Goal: Transaction & Acquisition: Purchase product/service

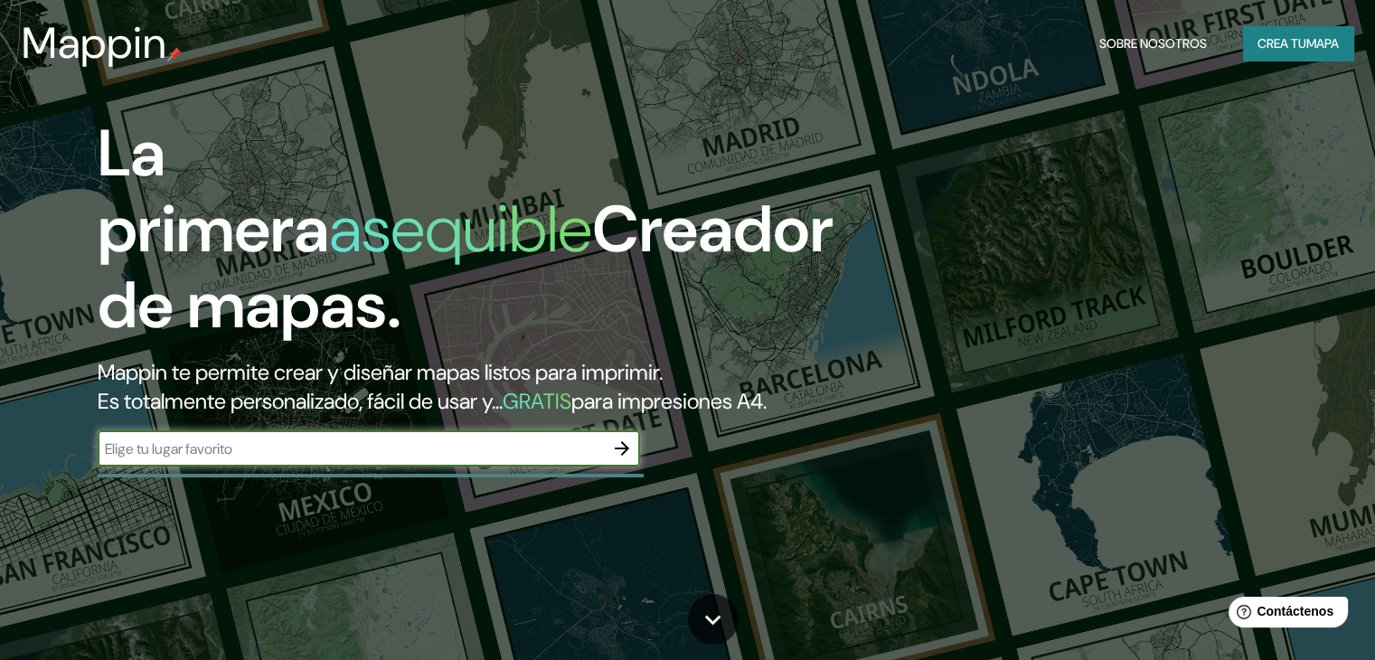
click at [265, 459] on input "text" at bounding box center [351, 449] width 506 height 21
type input "[PERSON_NAME]"
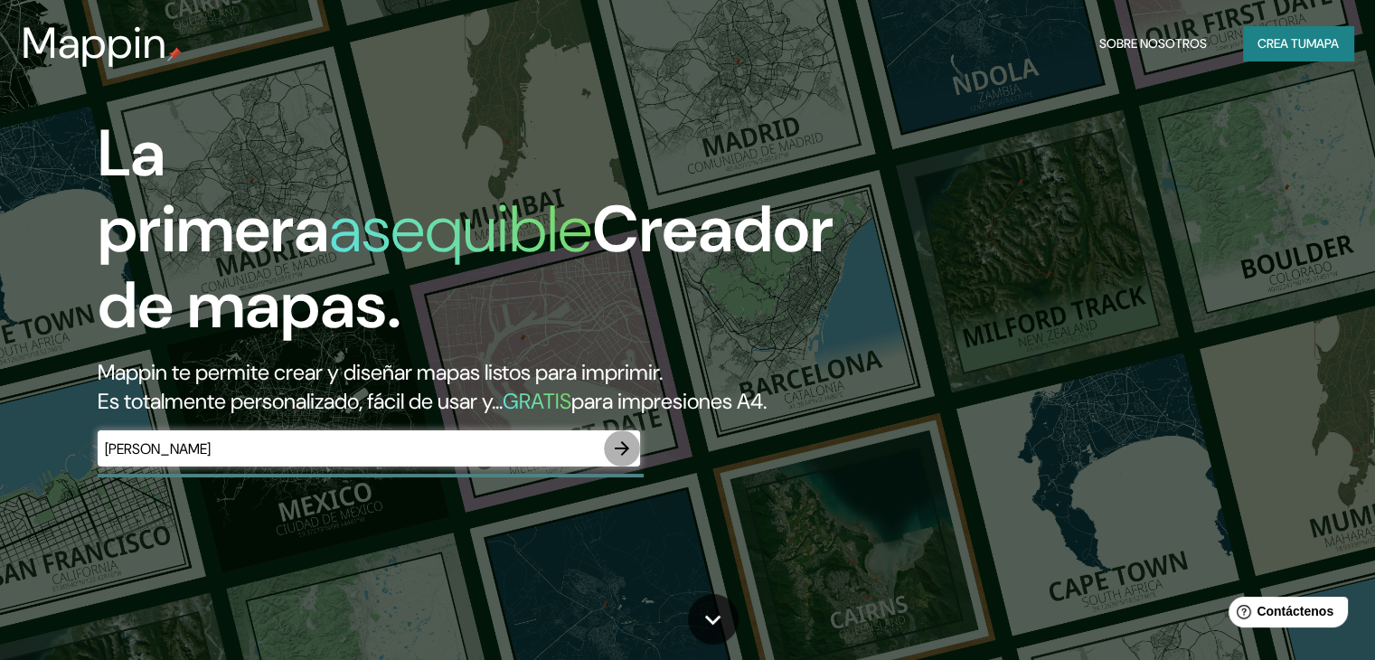
click at [622, 459] on icon "button" at bounding box center [622, 449] width 22 height 22
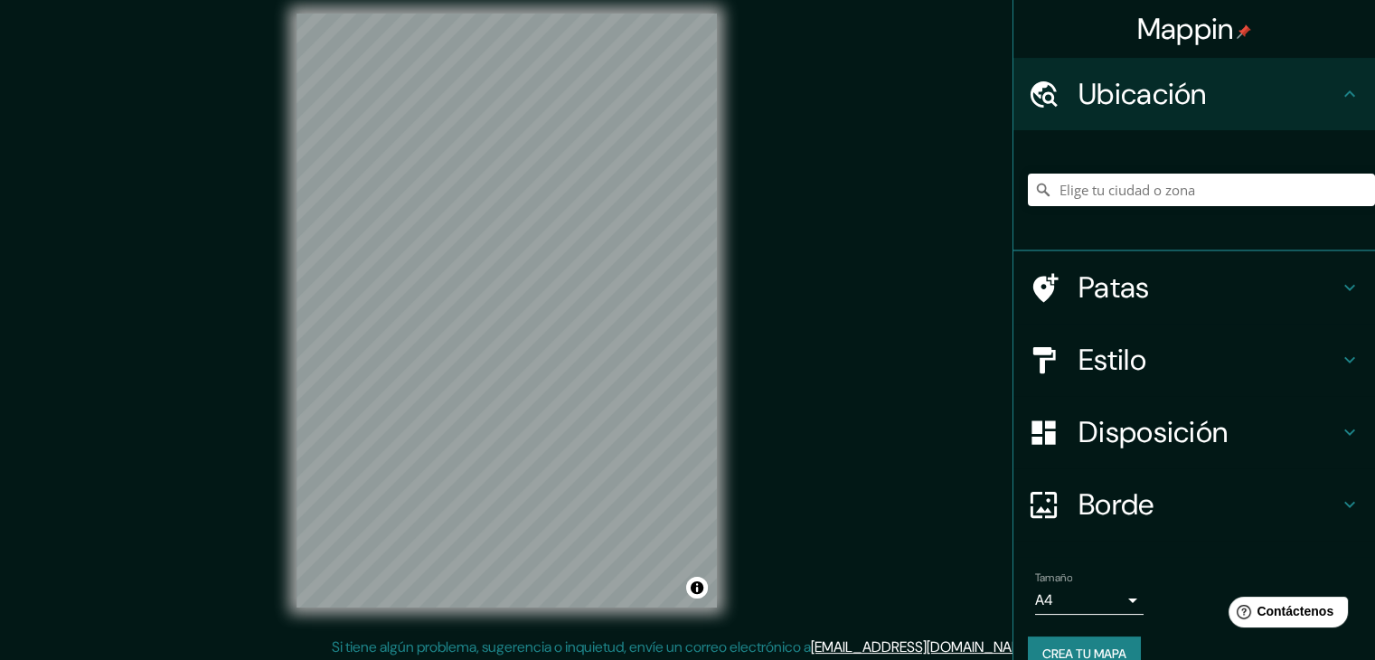
scroll to position [21, 0]
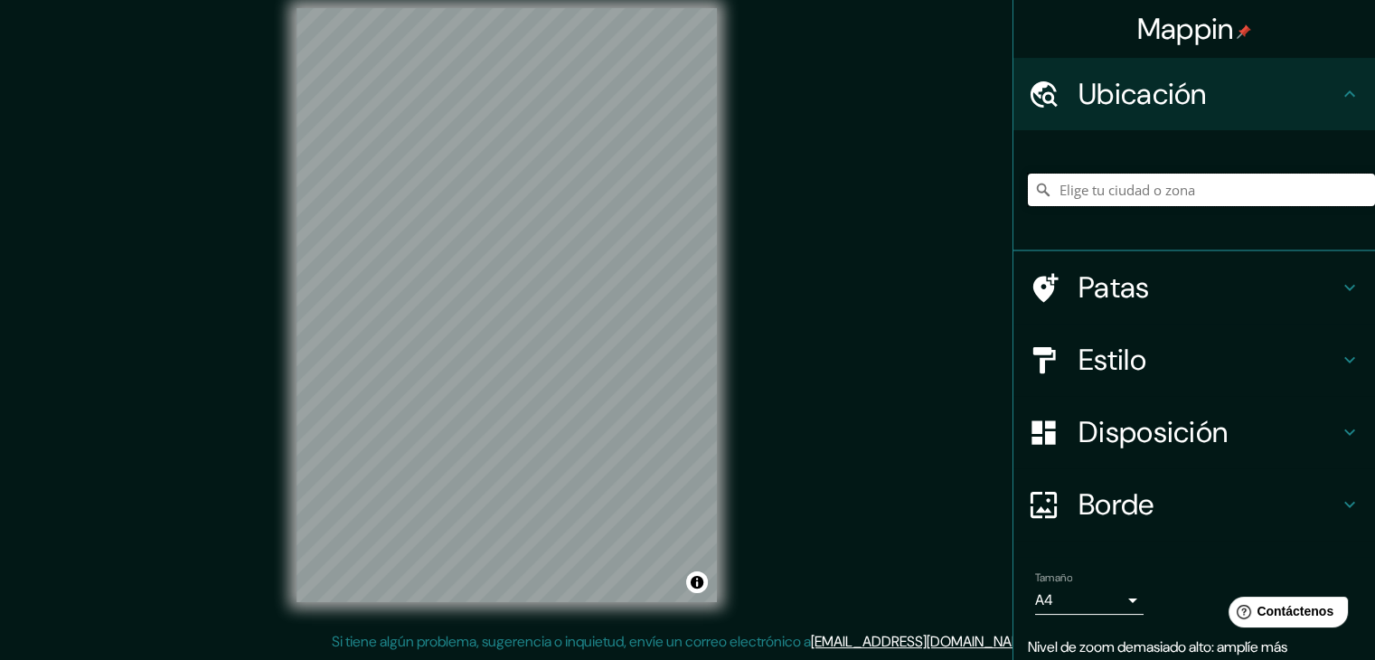
click at [1201, 189] on input "Elige tu ciudad o zona" at bounding box center [1201, 190] width 347 height 33
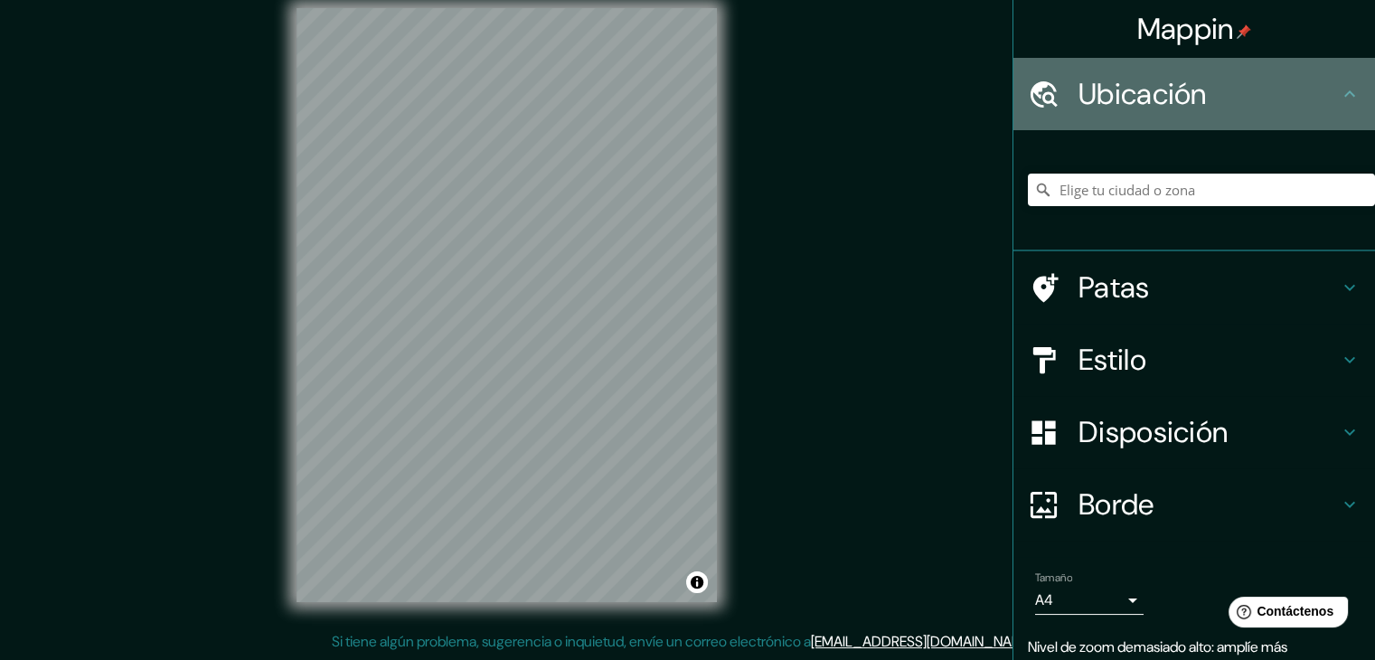
click at [1352, 85] on div "Ubicación" at bounding box center [1195, 94] width 362 height 72
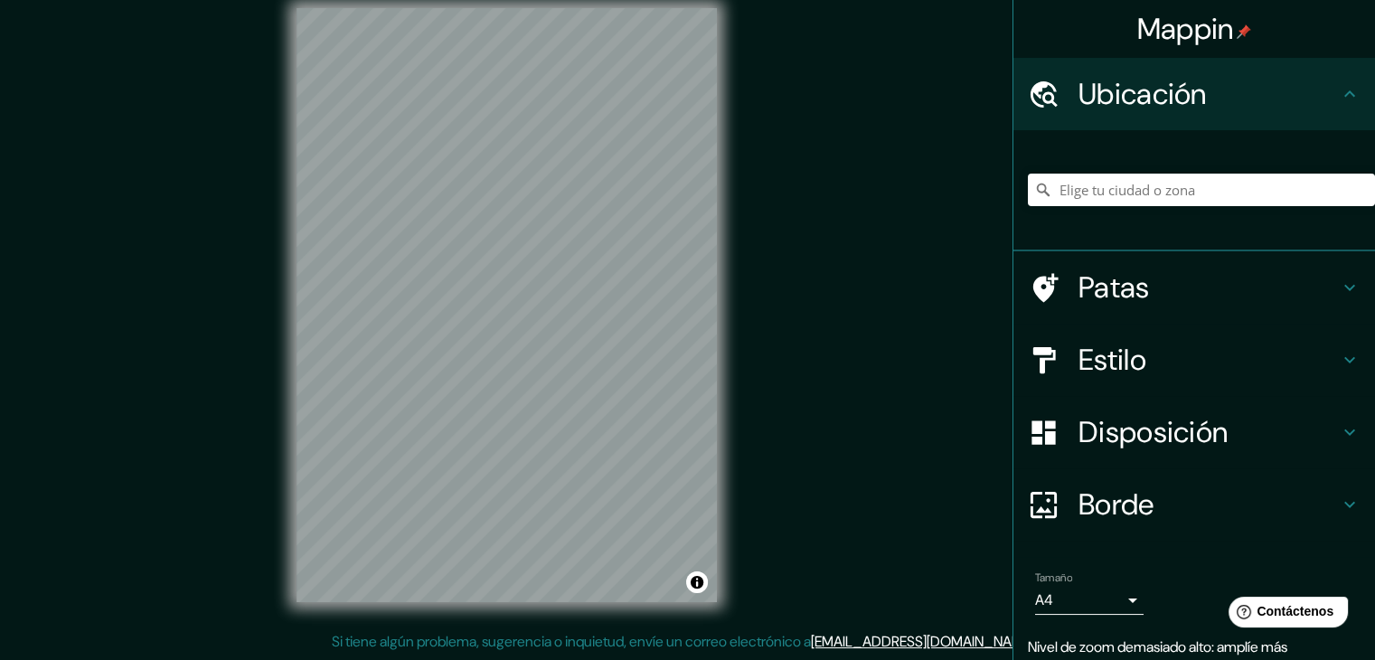
drag, startPoint x: 1225, startPoint y: 166, endPoint x: 1234, endPoint y: 175, distance: 12.2
click at [1232, 173] on div at bounding box center [1201, 190] width 347 height 90
click at [1238, 185] on input "Elige tu ciudad o zona" at bounding box center [1201, 190] width 347 height 33
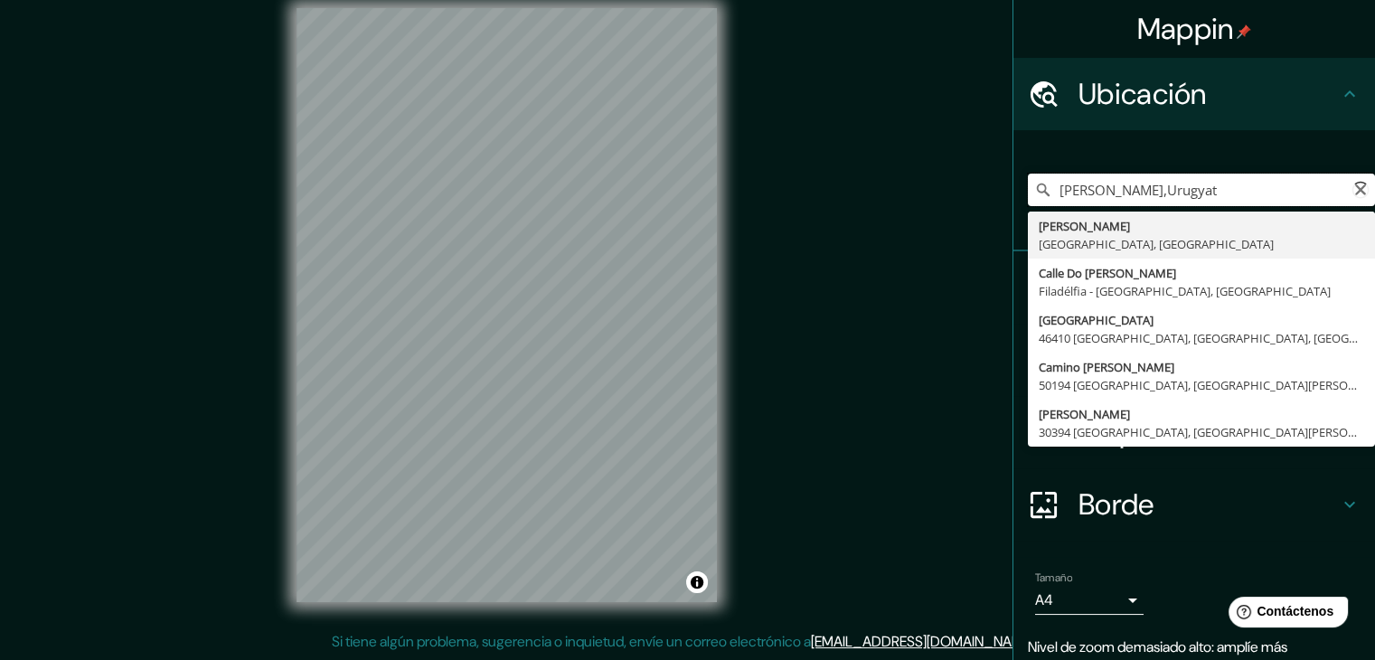
click at [1179, 193] on input "[PERSON_NAME],Urugyat" at bounding box center [1201, 190] width 347 height 33
click at [1126, 189] on input "[PERSON_NAME] ,Urugyat" at bounding box center [1201, 190] width 347 height 33
drag, startPoint x: 1241, startPoint y: 189, endPoint x: 1226, endPoint y: 193, distance: 15.8
click at [1226, 193] on input "[PERSON_NAME] ,Urugyat" at bounding box center [1201, 190] width 347 height 33
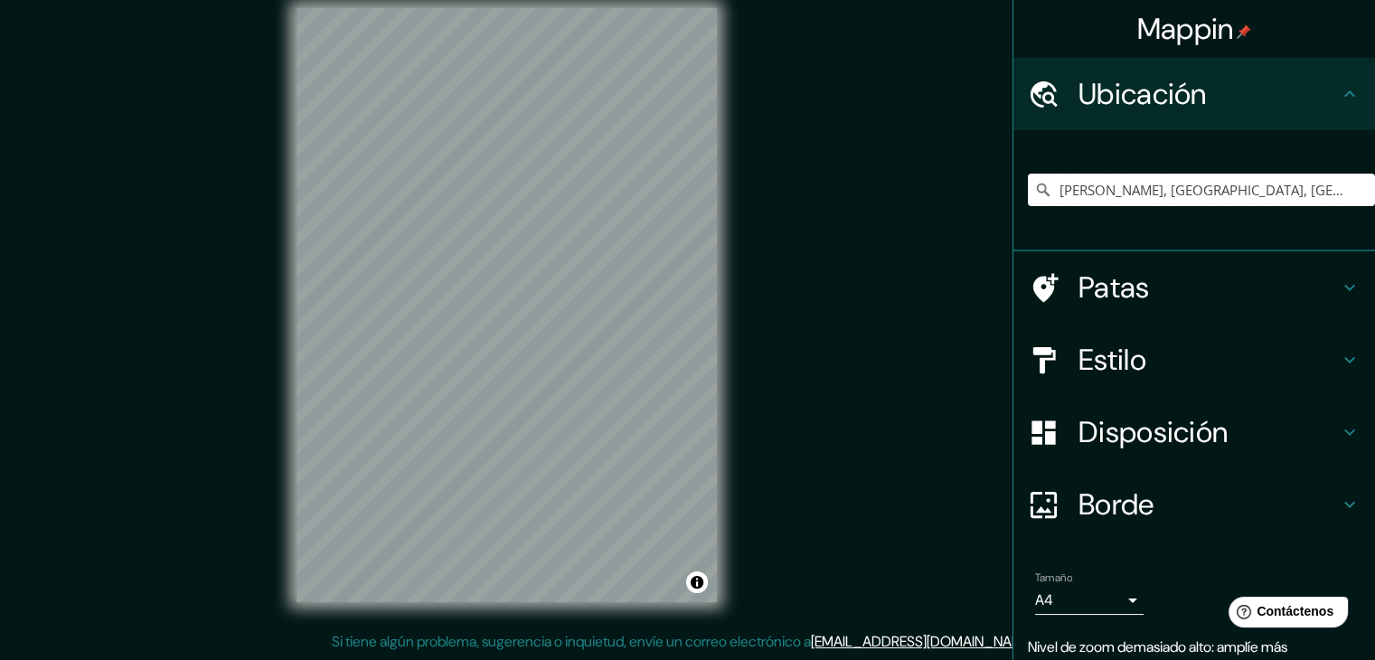
type input "[PERSON_NAME], [GEOGRAPHIC_DATA], [GEOGRAPHIC_DATA], [GEOGRAPHIC_DATA]"
click at [782, 377] on div "Mappin Ubicación [PERSON_NAME], [GEOGRAPHIC_DATA], [GEOGRAPHIC_DATA], [GEOGRAPH…" at bounding box center [687, 319] width 1375 height 681
click at [1185, 279] on h4 "Patas" at bounding box center [1209, 287] width 260 height 36
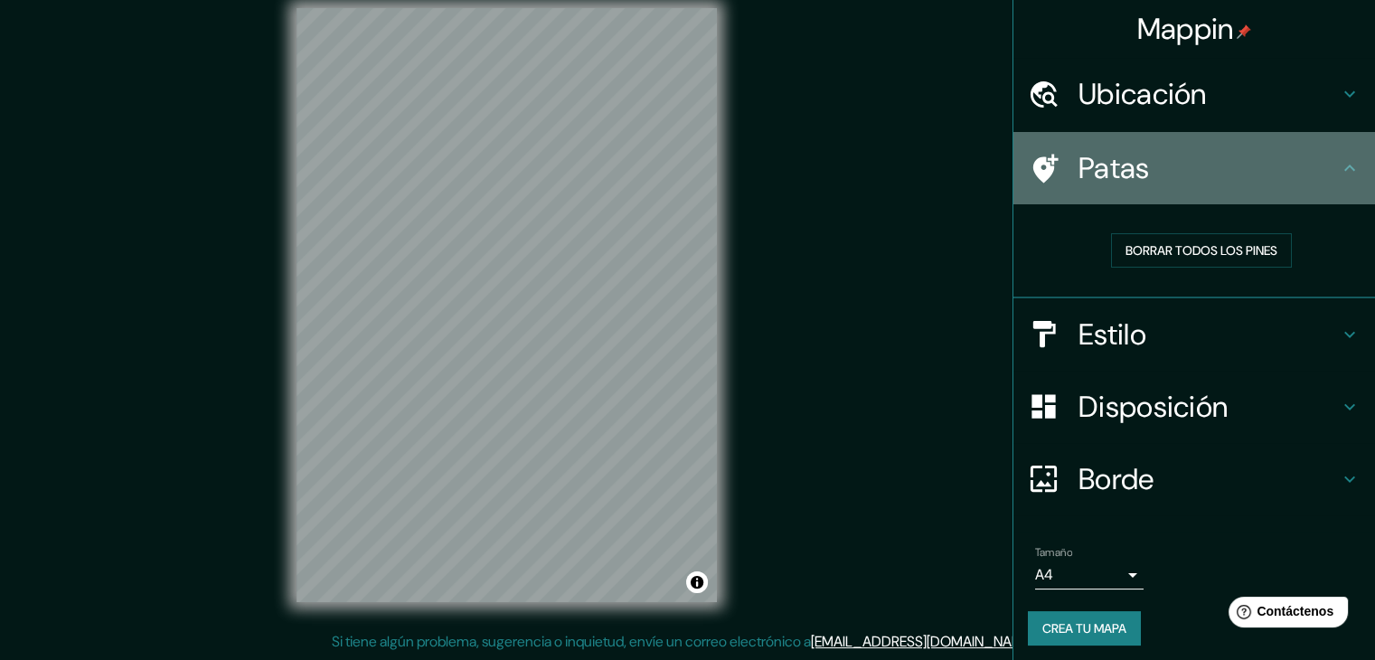
click at [1184, 167] on h4 "Patas" at bounding box center [1209, 168] width 260 height 36
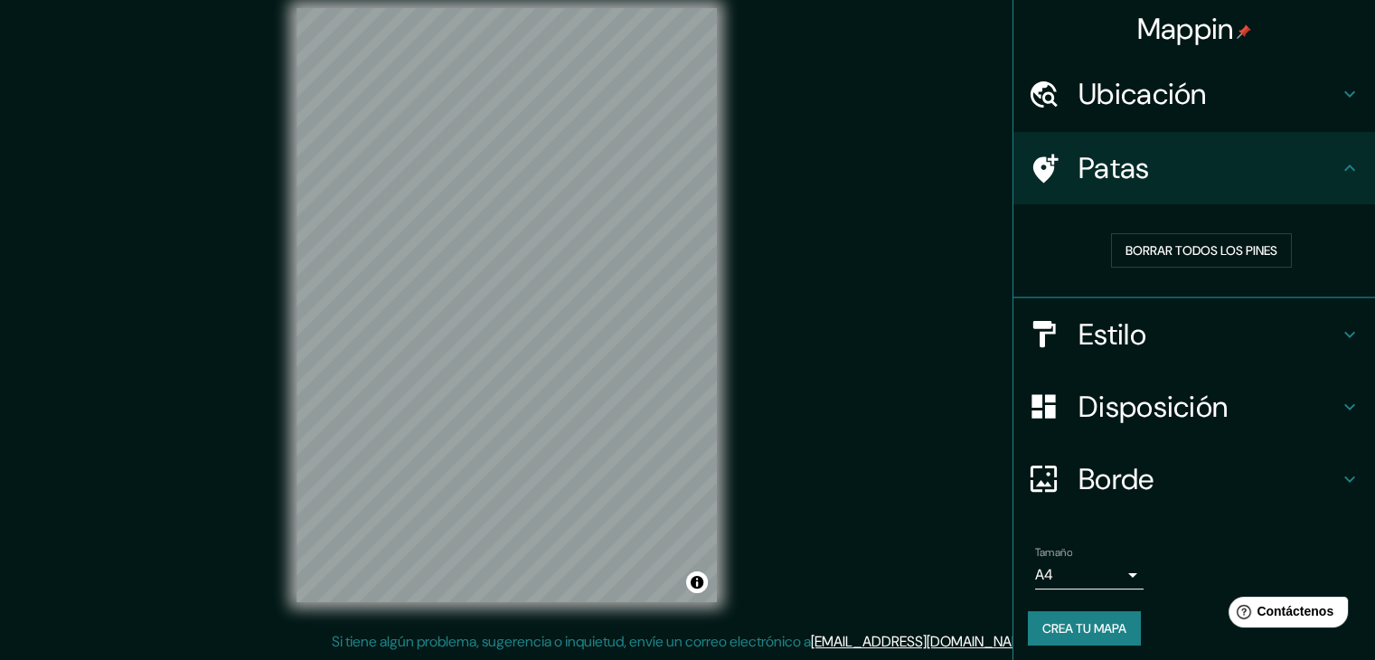
click at [1260, 103] on h4 "Ubicación" at bounding box center [1209, 94] width 260 height 36
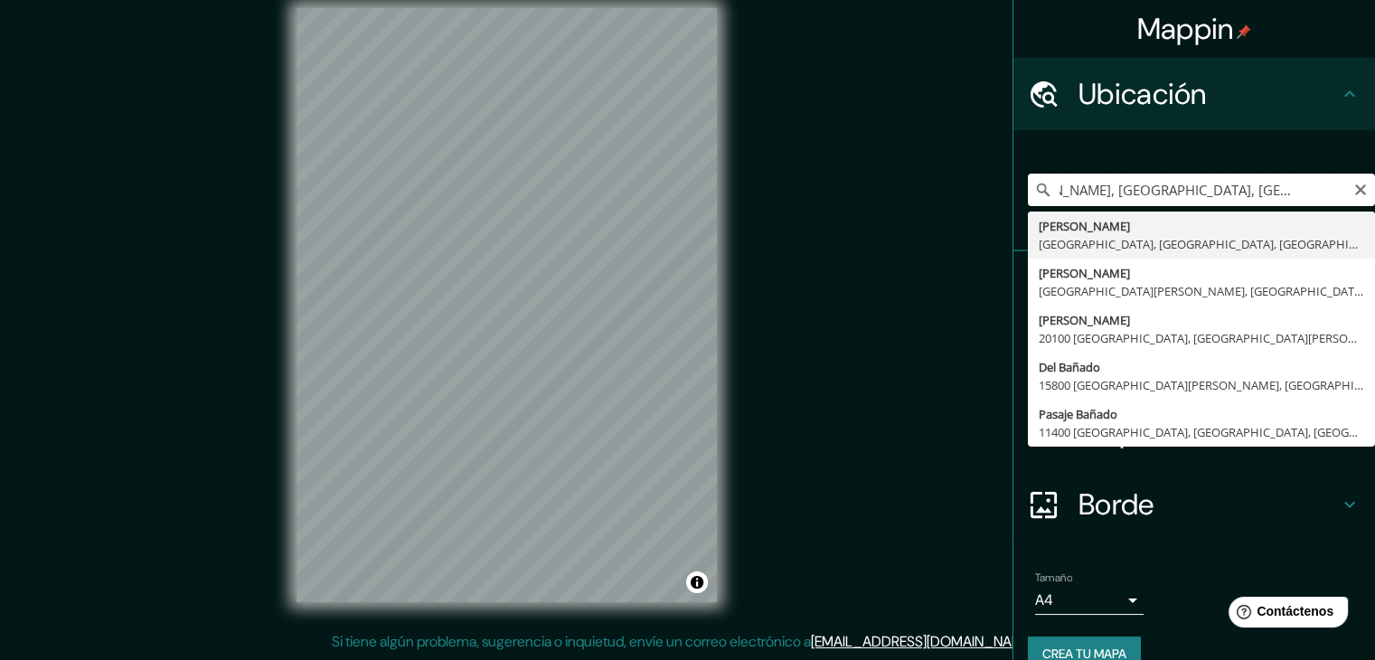
scroll to position [0, 0]
drag, startPoint x: 1321, startPoint y: 190, endPoint x: 1188, endPoint y: 191, distance: 132.9
click at [1038, 196] on input "[PERSON_NAME], [GEOGRAPHIC_DATA], [GEOGRAPHIC_DATA], [GEOGRAPHIC_DATA]" at bounding box center [1201, 190] width 347 height 33
click at [1355, 188] on icon "Claro" at bounding box center [1360, 189] width 11 height 11
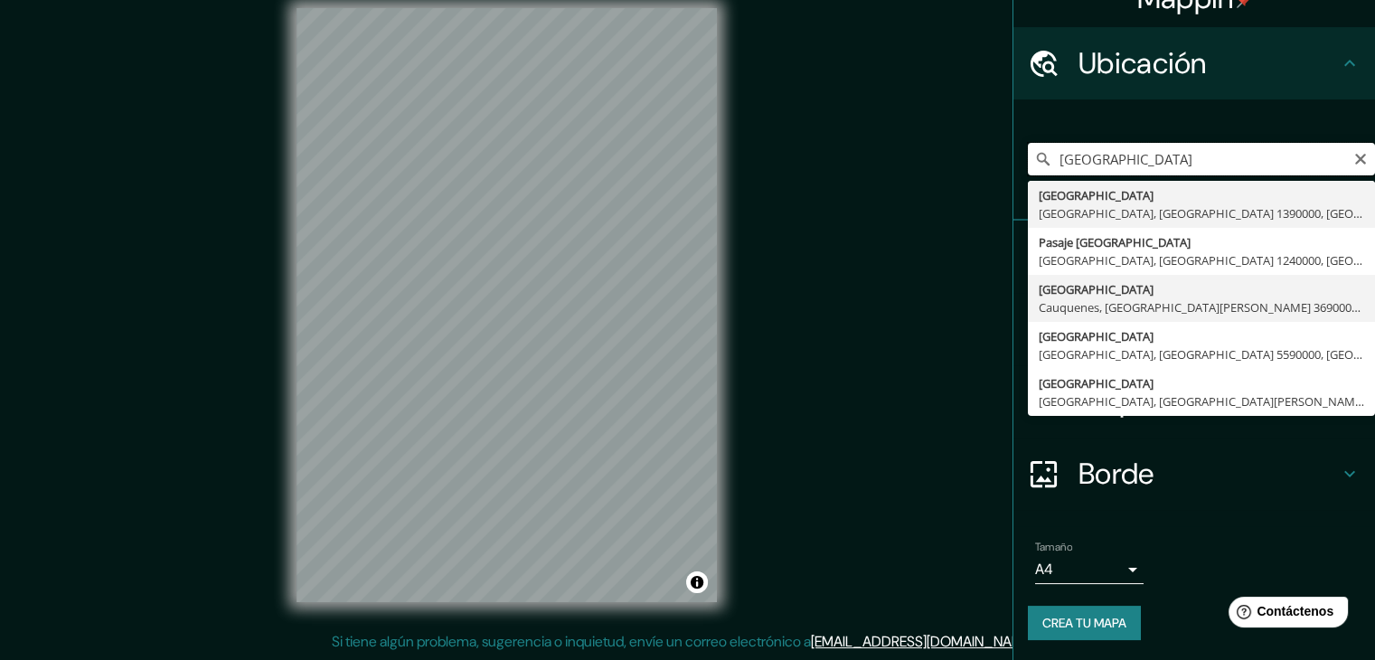
scroll to position [32, 0]
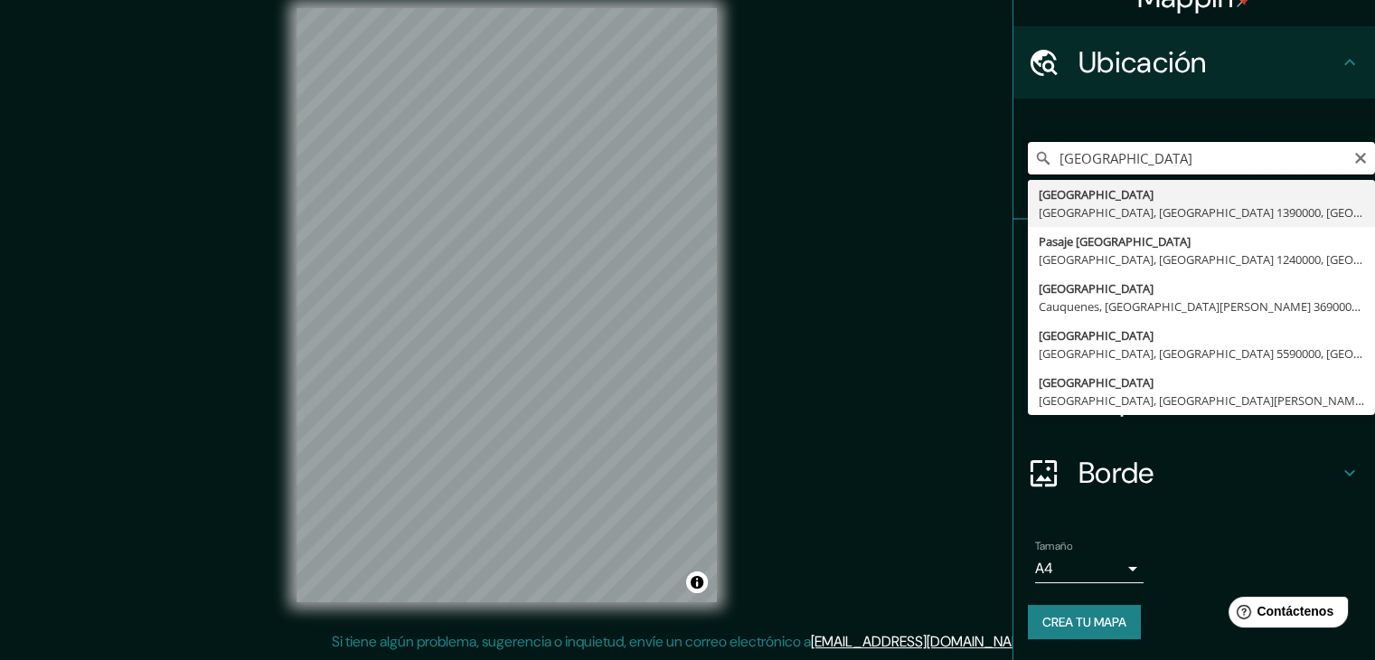
click at [1107, 160] on input "[GEOGRAPHIC_DATA]" at bounding box center [1201, 158] width 347 height 33
click at [1172, 165] on input "[GEOGRAPHIC_DATA]" at bounding box center [1201, 158] width 347 height 33
drag, startPoint x: 1159, startPoint y: 160, endPoint x: 1057, endPoint y: 167, distance: 102.4
click at [1049, 173] on input "[GEOGRAPHIC_DATA]" at bounding box center [1201, 158] width 347 height 33
type input "P"
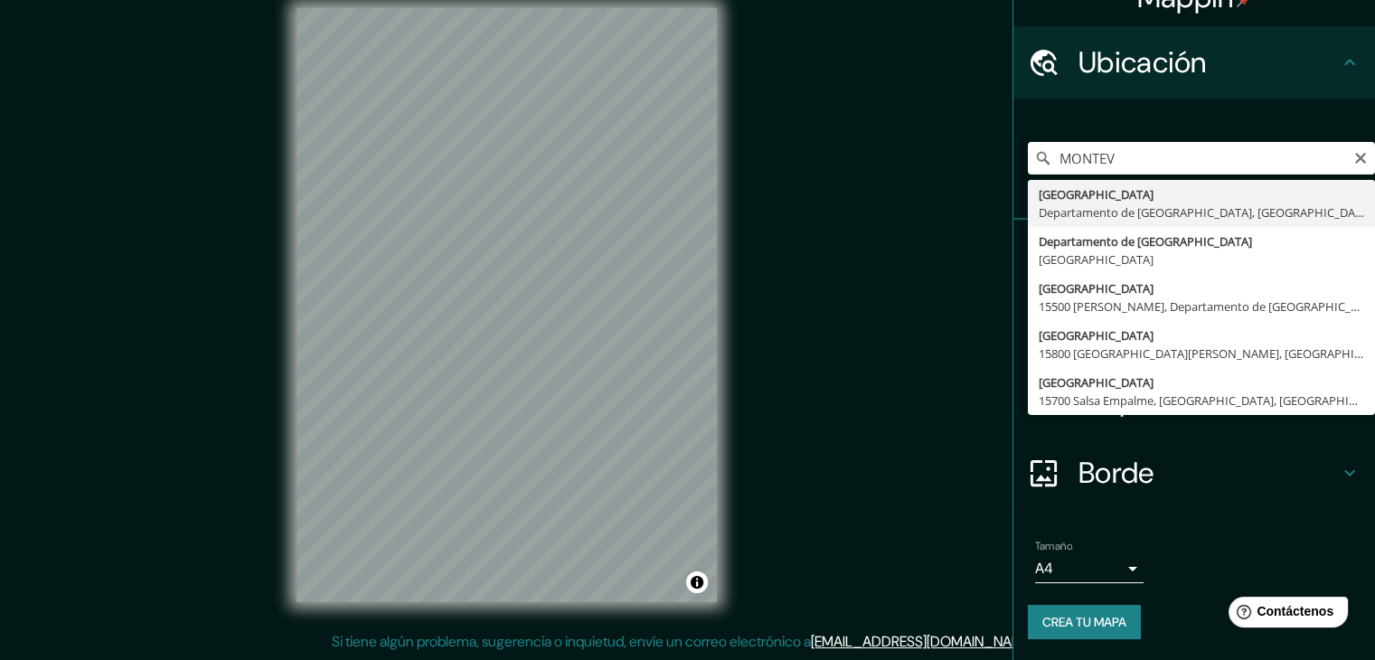
type input "[GEOGRAPHIC_DATA], [GEOGRAPHIC_DATA], [GEOGRAPHIC_DATA]"
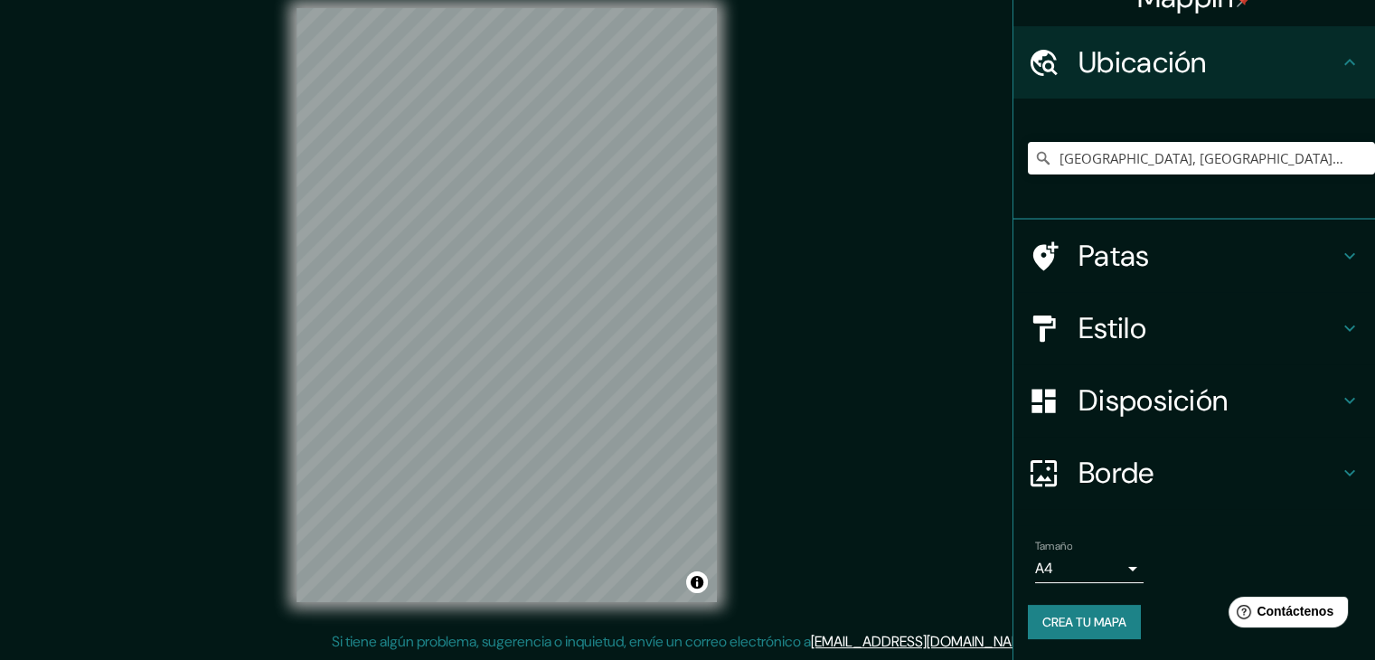
click at [1284, 250] on h4 "Patas" at bounding box center [1209, 256] width 260 height 36
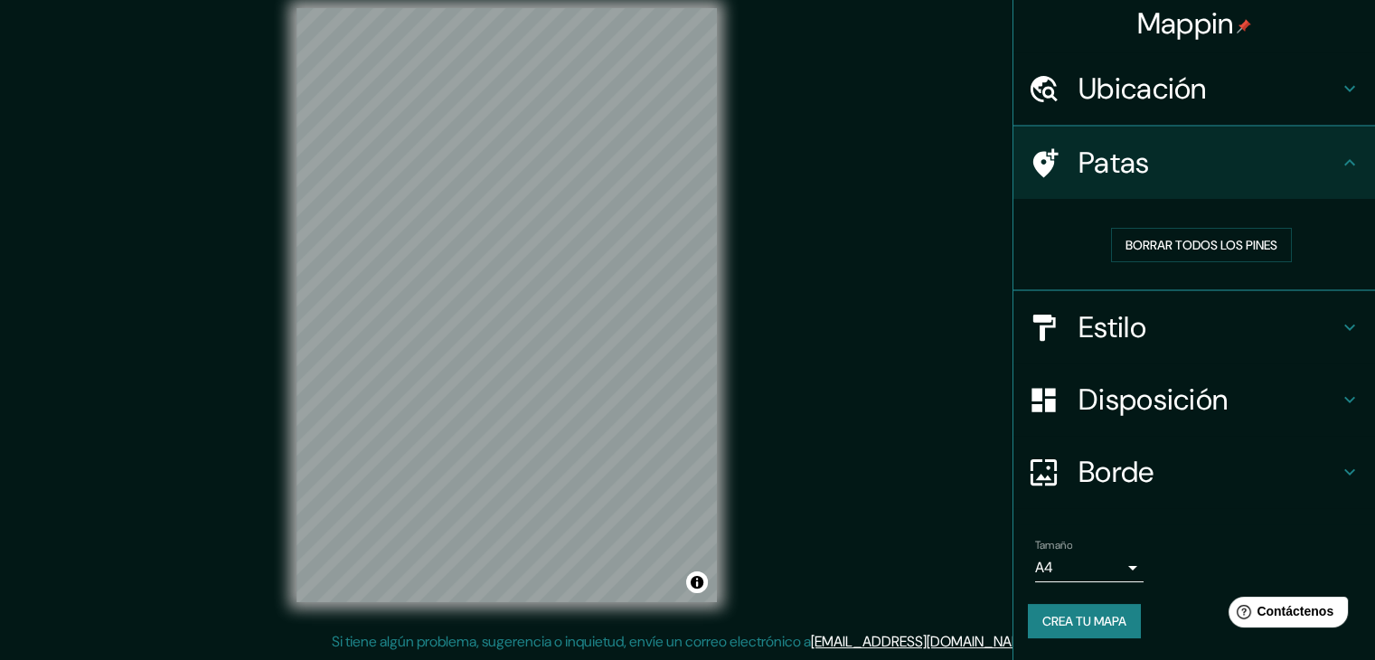
scroll to position [5, 0]
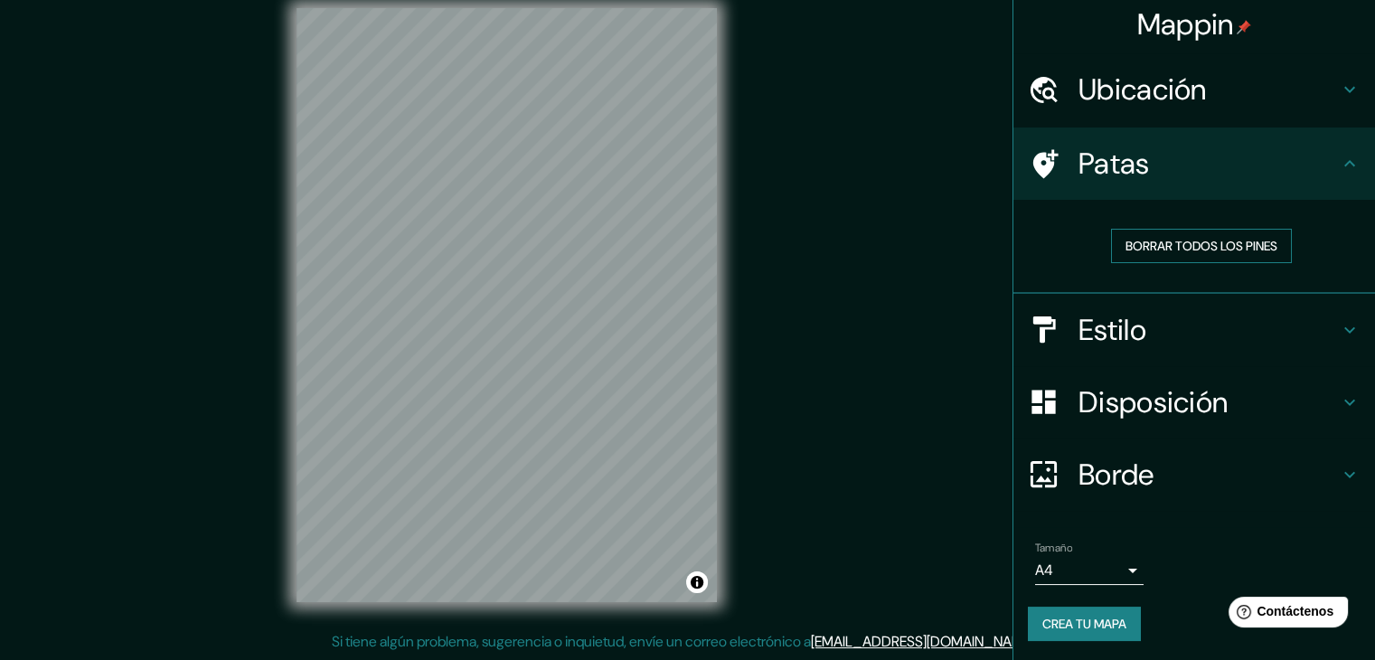
click at [1264, 249] on font "Borrar todos los pines" at bounding box center [1202, 246] width 152 height 16
click at [1208, 307] on div "Estilo" at bounding box center [1195, 330] width 362 height 72
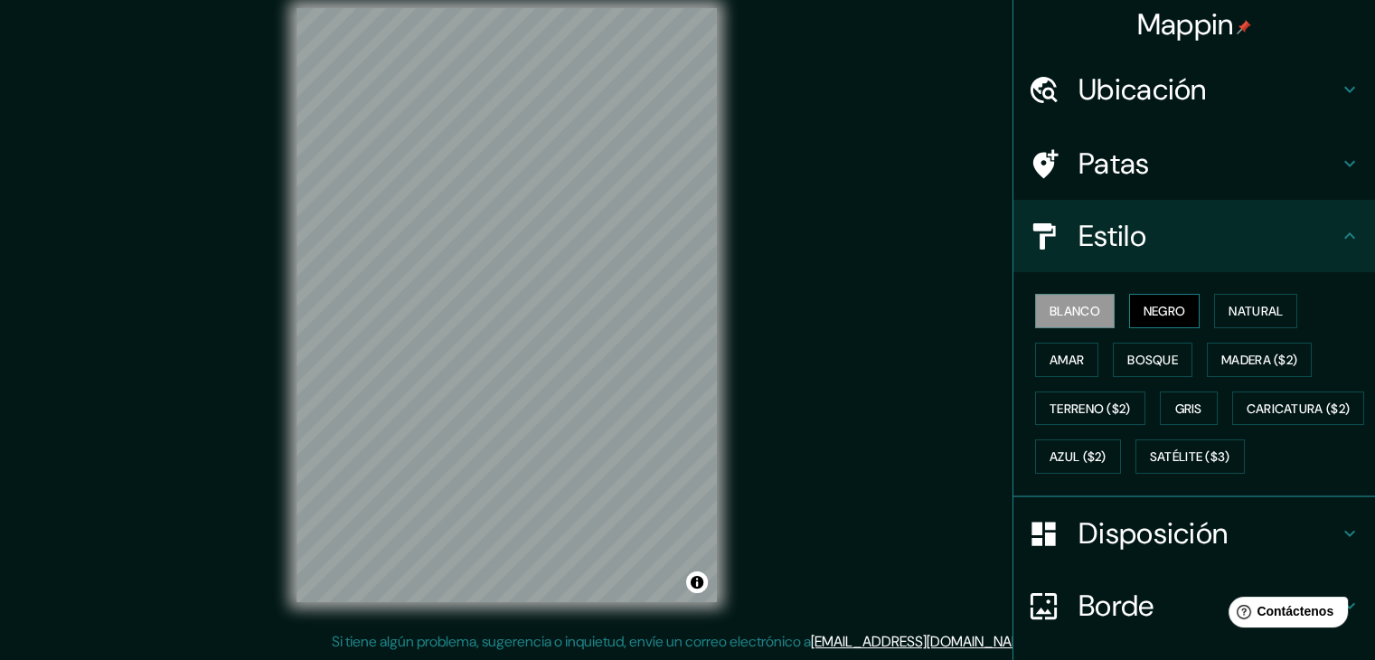
click at [1175, 313] on button "Negro" at bounding box center [1164, 311] width 71 height 34
drag, startPoint x: 1053, startPoint y: 309, endPoint x: 1219, endPoint y: 315, distance: 166.5
click at [1066, 310] on font "Blanco" at bounding box center [1075, 311] width 51 height 16
click at [1271, 307] on font "Natural" at bounding box center [1256, 311] width 54 height 16
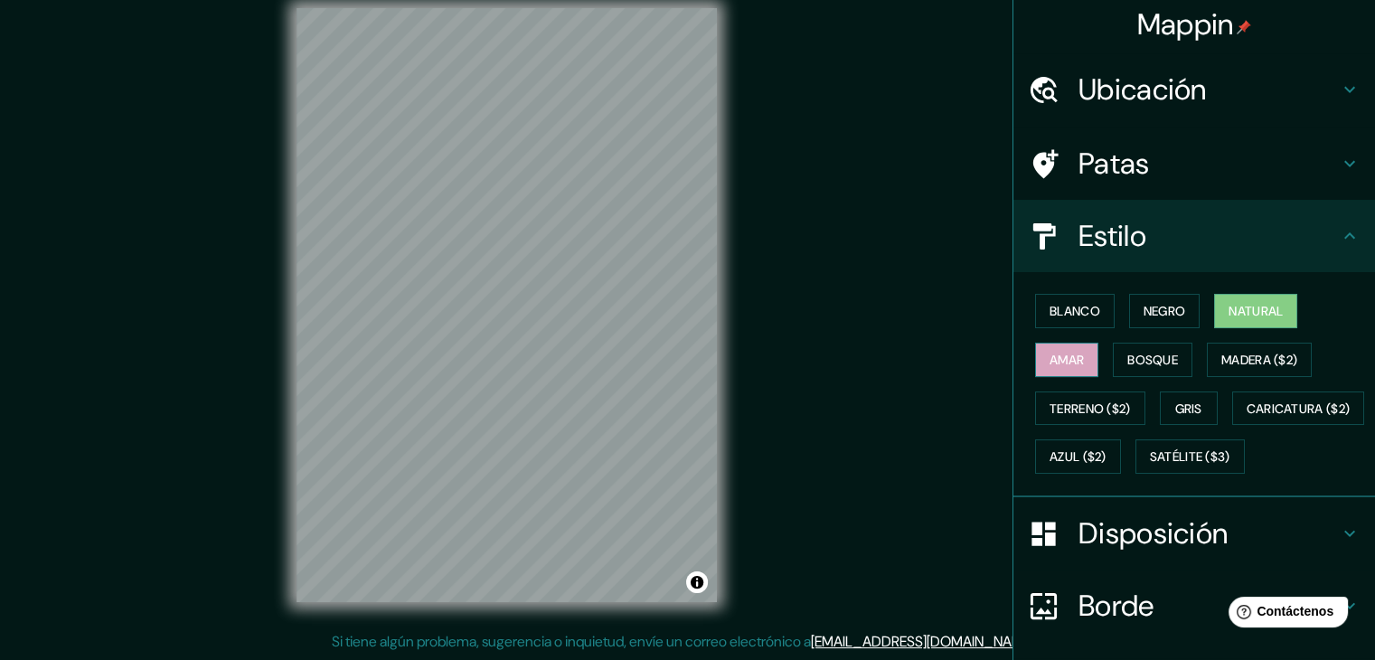
click at [1055, 360] on font "Amar" at bounding box center [1067, 360] width 34 height 16
click at [1170, 354] on button "Bosque" at bounding box center [1153, 360] width 80 height 34
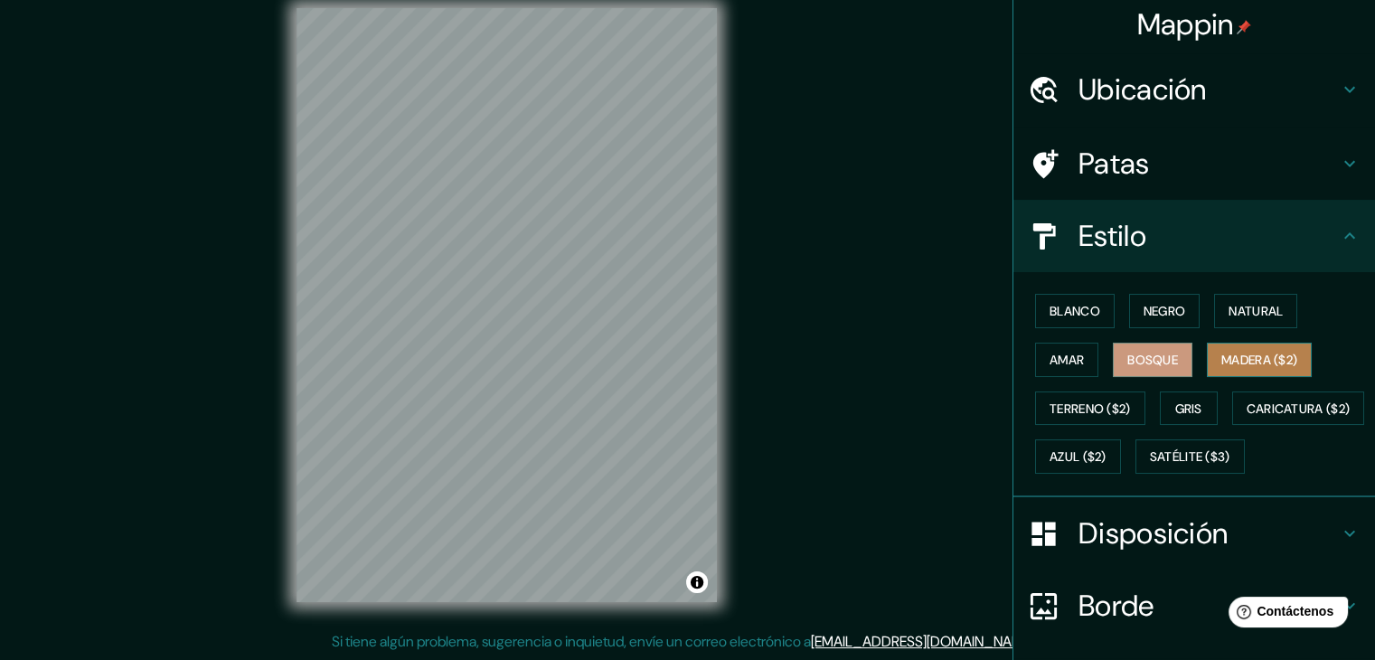
click at [1291, 356] on font "Madera ($2)" at bounding box center [1260, 360] width 76 height 16
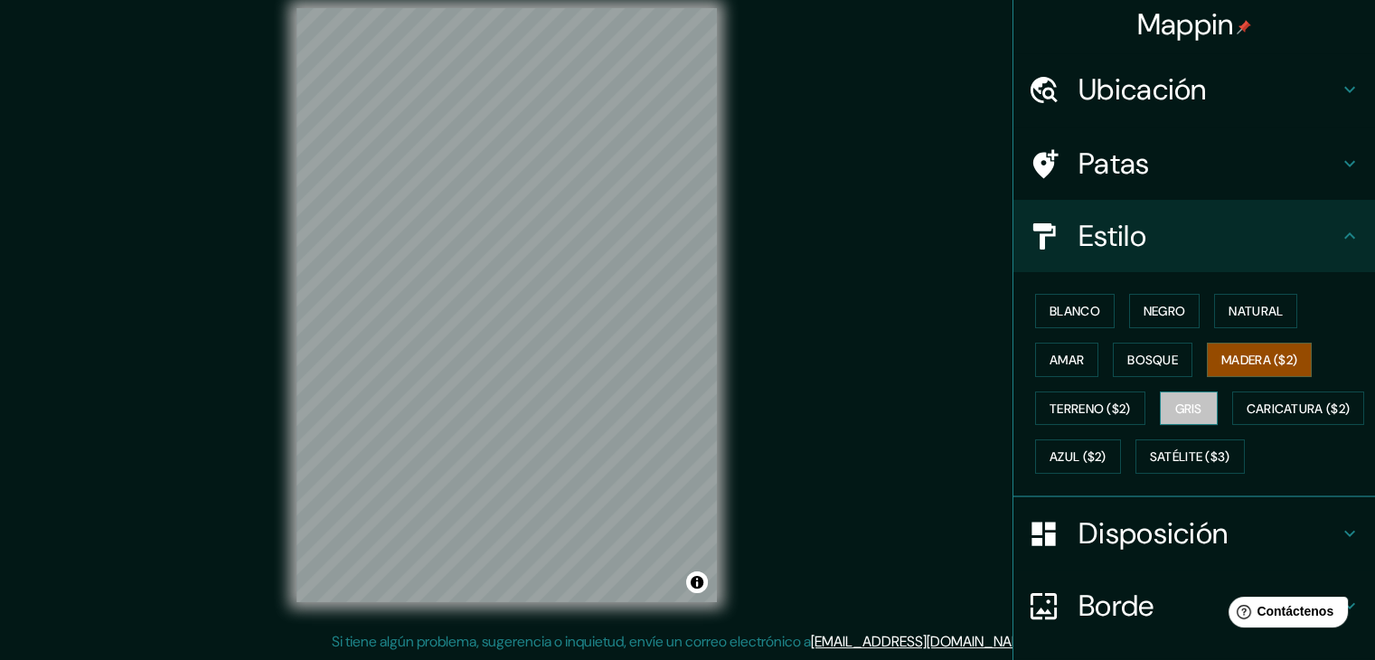
click at [1185, 402] on font "Gris" at bounding box center [1188, 409] width 27 height 16
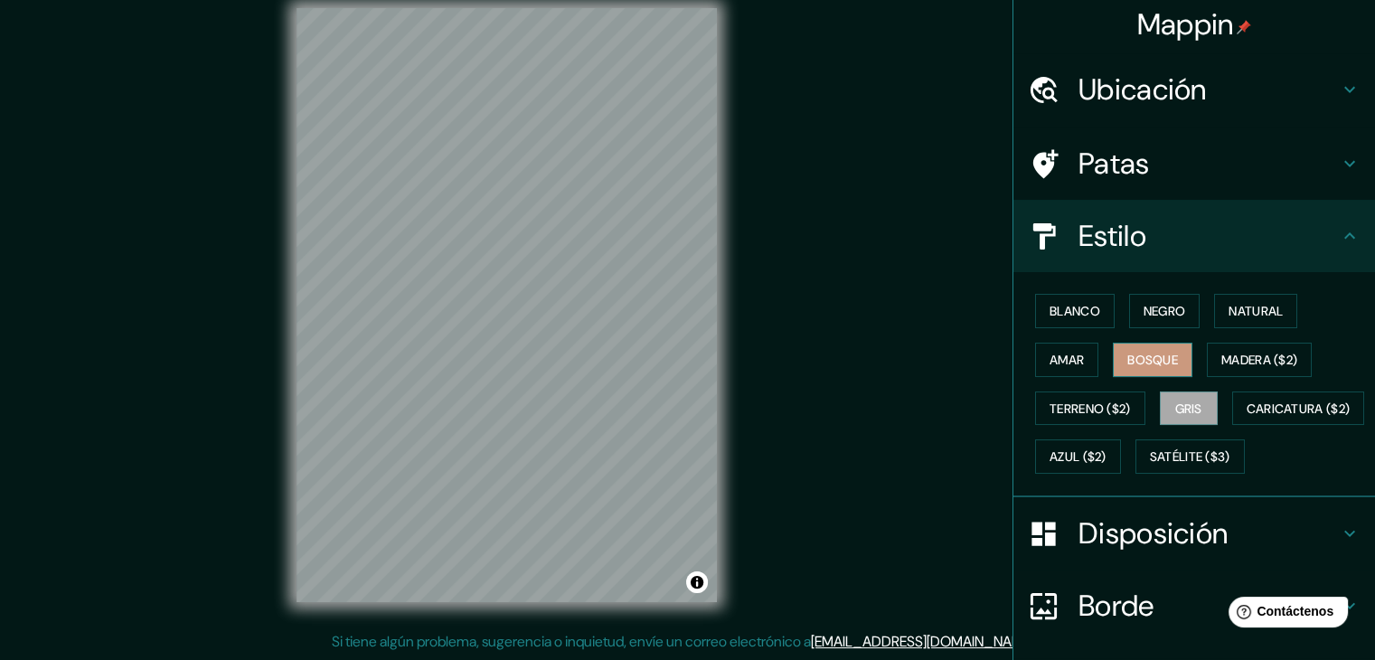
click at [1161, 348] on font "Bosque" at bounding box center [1153, 360] width 51 height 24
click at [1229, 316] on font "Natural" at bounding box center [1256, 311] width 54 height 16
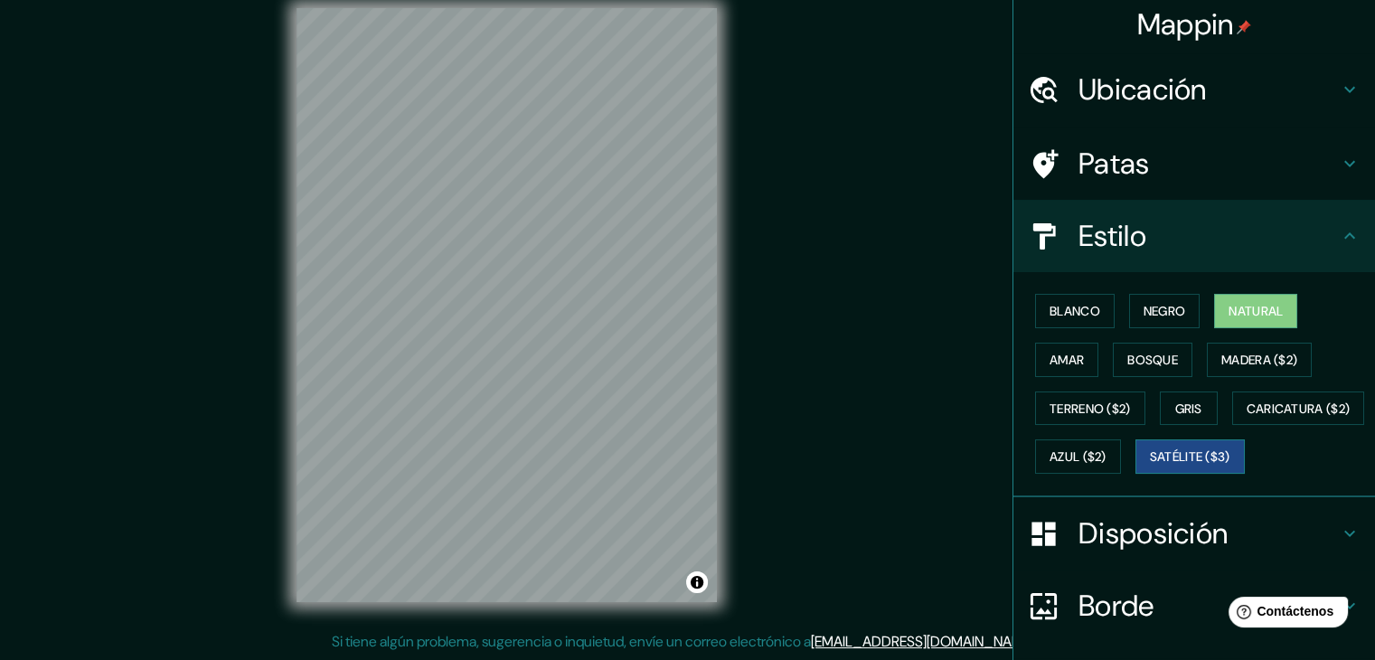
click at [1150, 468] on font "Satélite ($3)" at bounding box center [1190, 457] width 80 height 24
click at [1107, 454] on font "Azul ($2)" at bounding box center [1078, 457] width 57 height 16
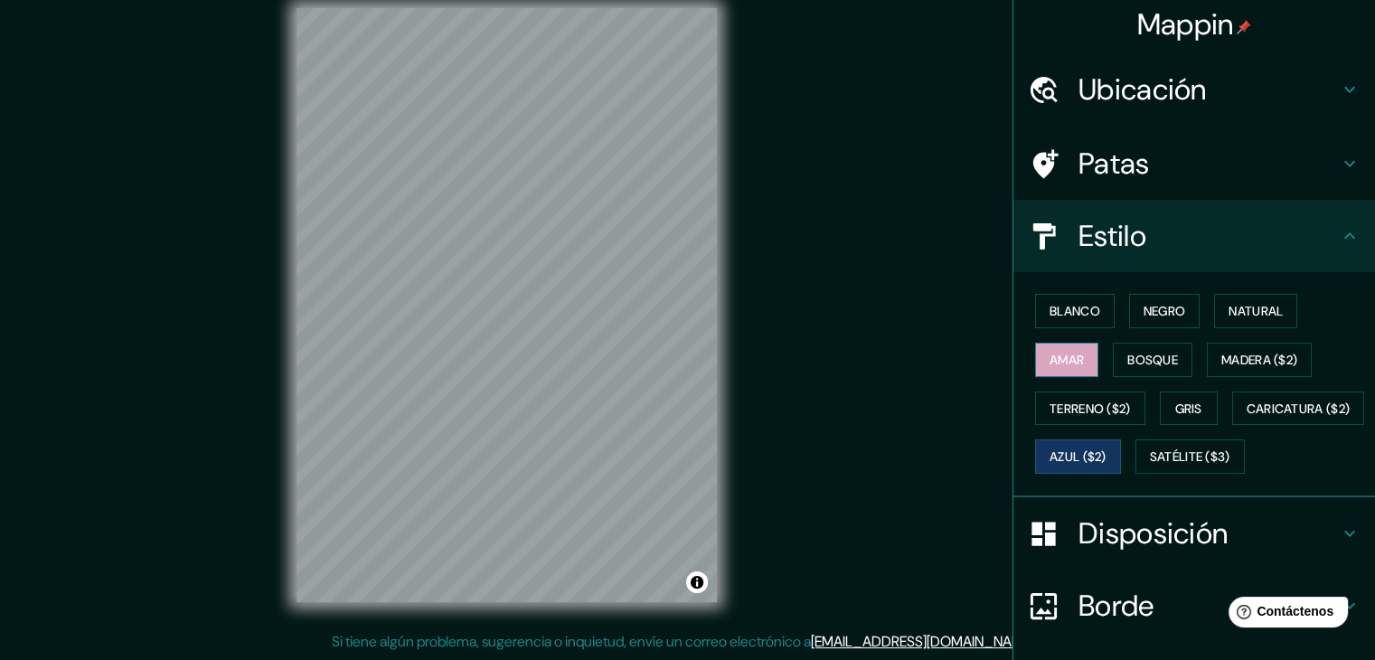
drag, startPoint x: 1092, startPoint y: 345, endPoint x: 1083, endPoint y: 351, distance: 10.5
click at [1091, 346] on div "Blanco Negro Natural Amar Bosque Madera ($2) Terreno ($2) Gris Caricatura ($2) …" at bounding box center [1201, 384] width 347 height 194
click at [1072, 354] on font "Amar" at bounding box center [1067, 360] width 34 height 16
click at [1161, 364] on font "Bosque" at bounding box center [1153, 360] width 51 height 16
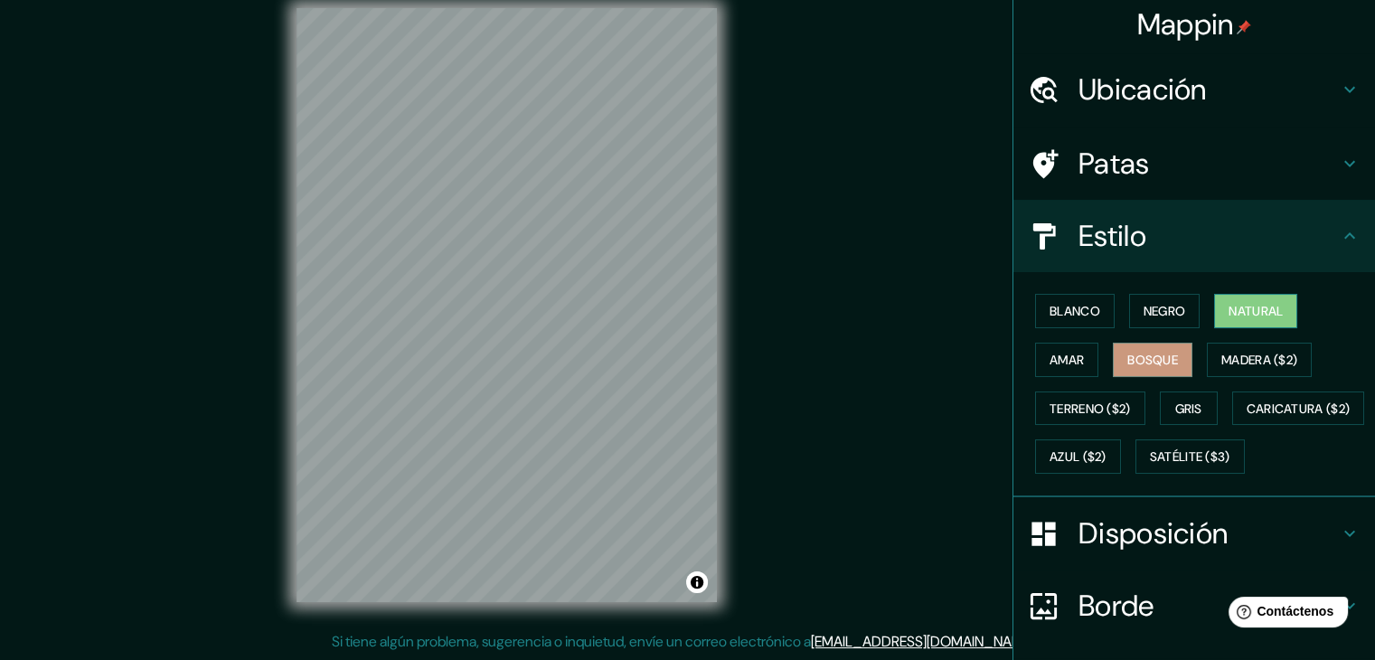
click at [1240, 314] on font "Natural" at bounding box center [1256, 311] width 54 height 16
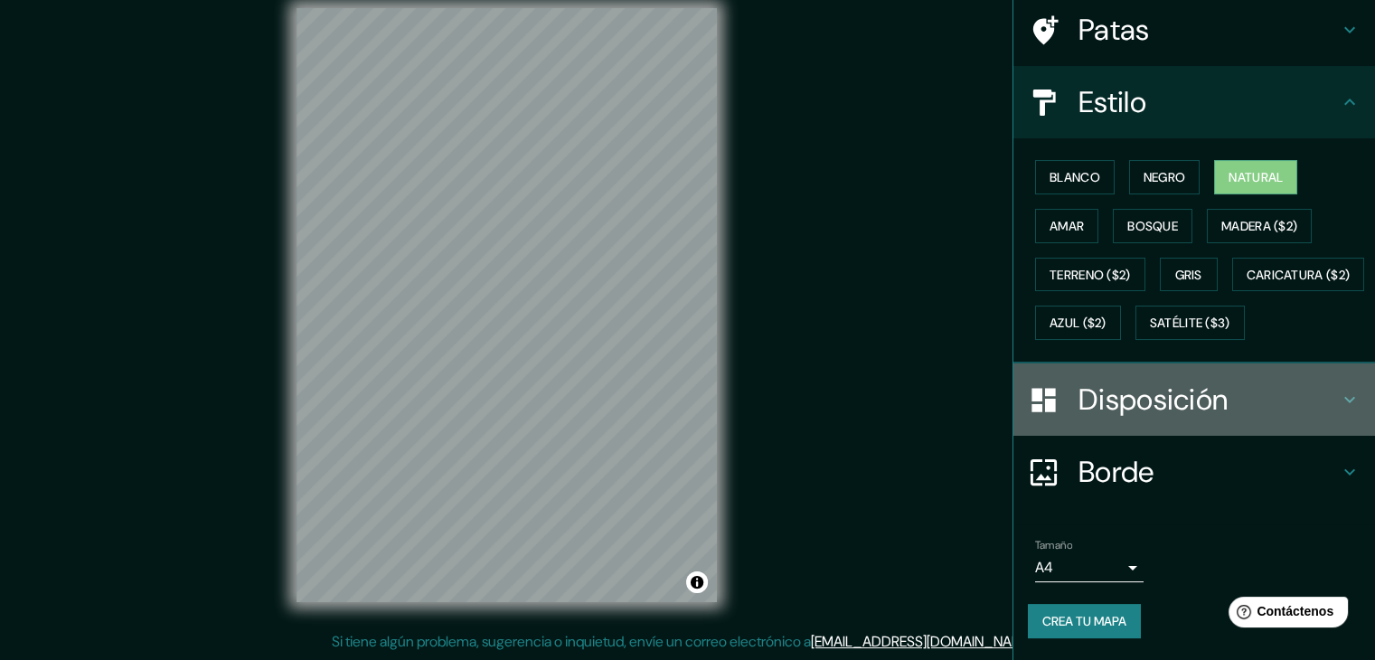
click at [1195, 398] on font "Disposición" at bounding box center [1153, 400] width 149 height 38
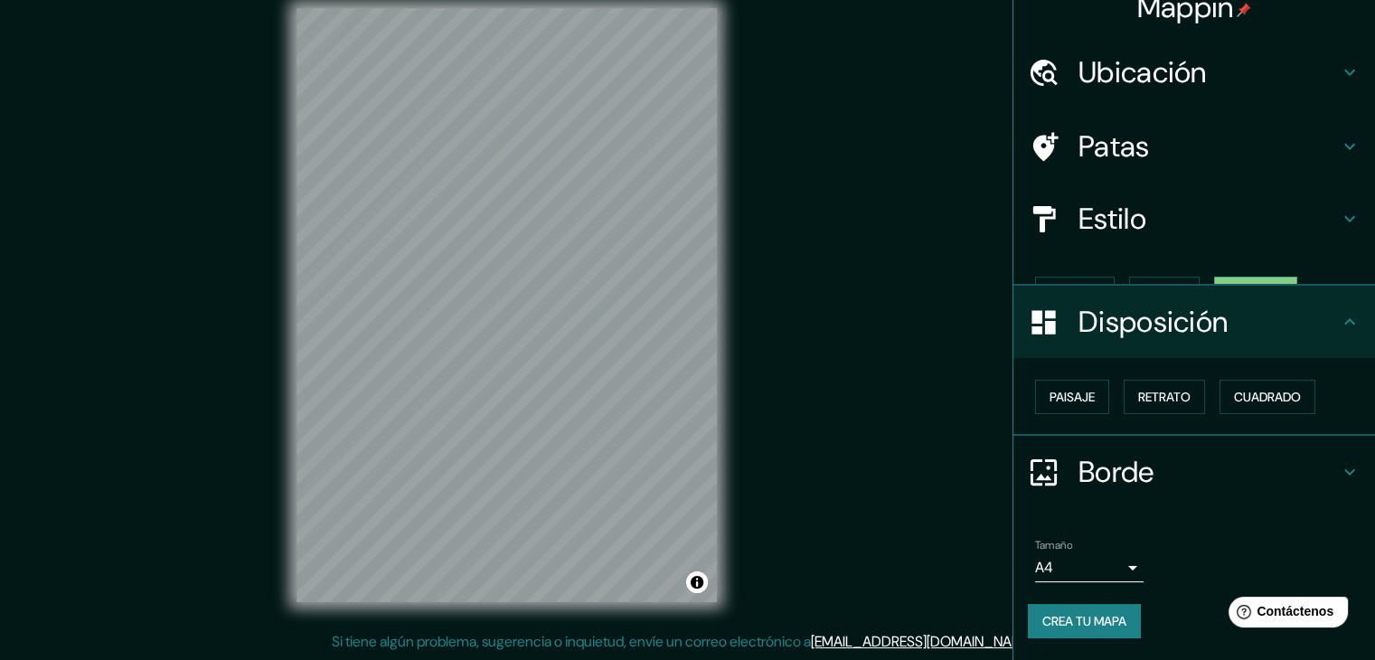
scroll to position [0, 0]
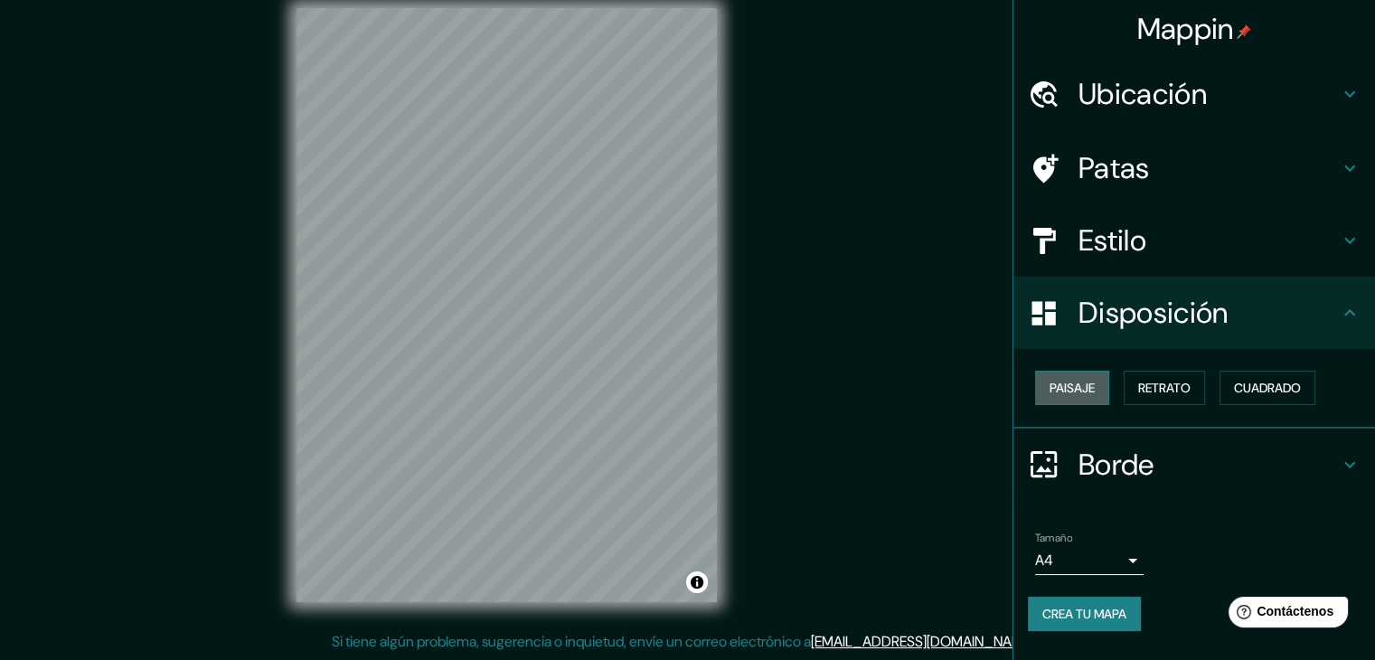
click at [1082, 398] on font "Paisaje" at bounding box center [1072, 388] width 45 height 24
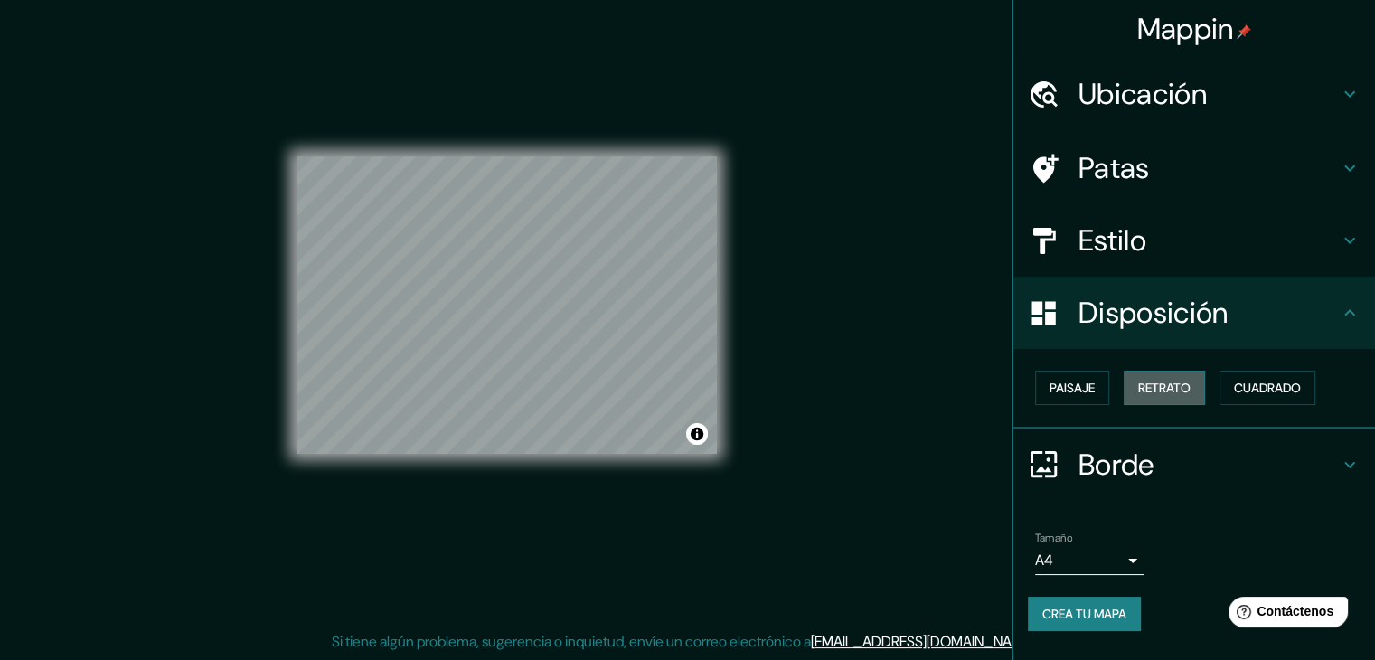
click at [1157, 385] on font "Retrato" at bounding box center [1164, 388] width 52 height 16
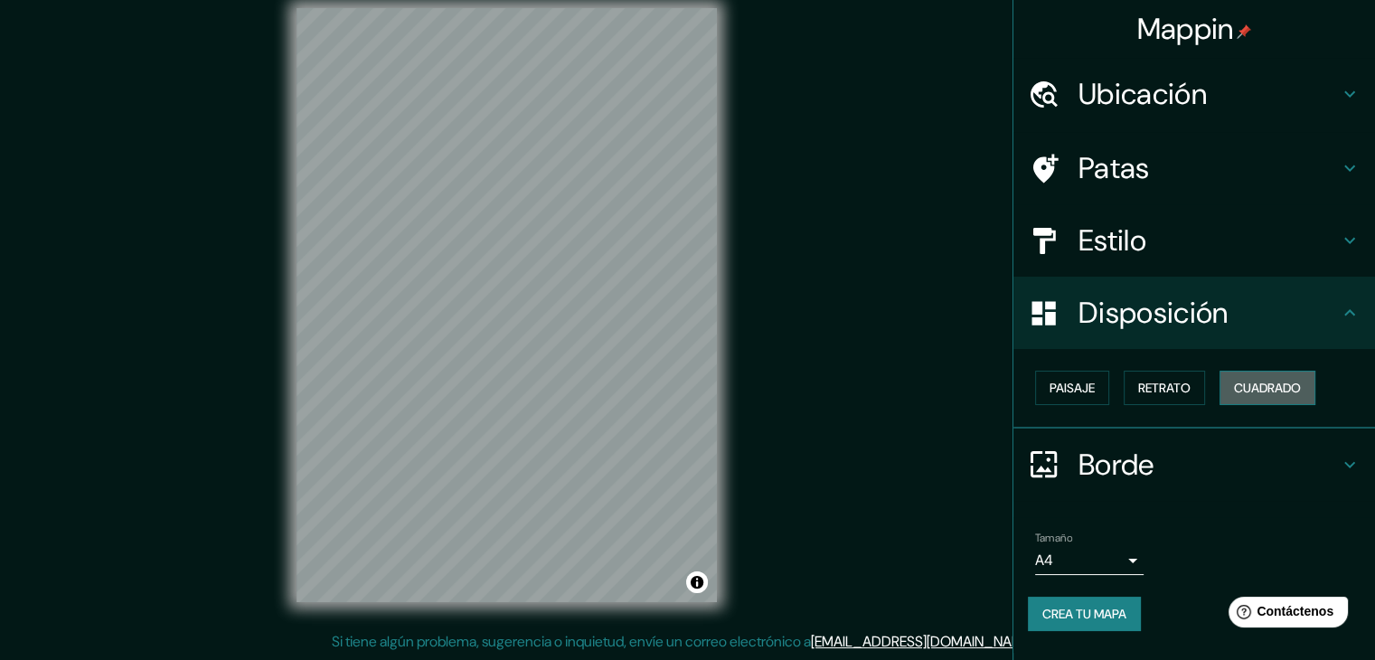
click at [1286, 389] on font "Cuadrado" at bounding box center [1267, 388] width 67 height 16
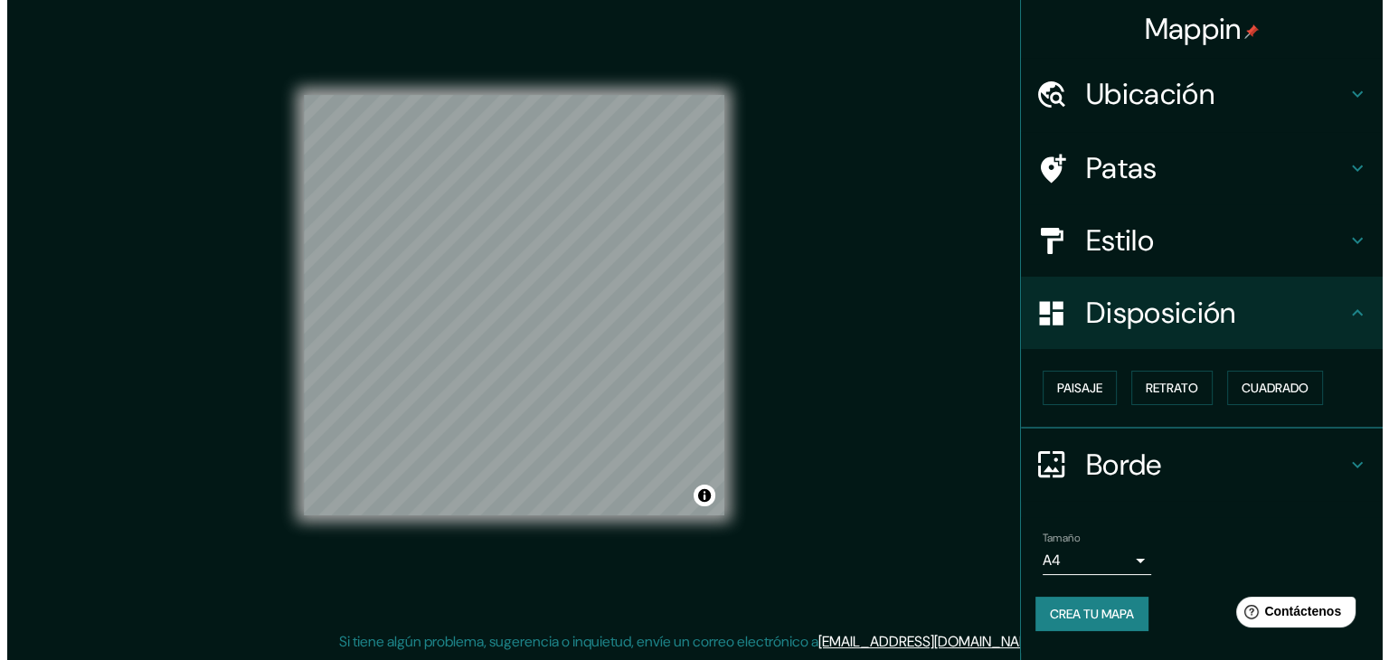
click at [1105, 557] on body "Mappin Ubicación [GEOGRAPHIC_DATA], [GEOGRAPHIC_DATA], [GEOGRAPHIC_DATA] Patas …" at bounding box center [687, 309] width 1375 height 660
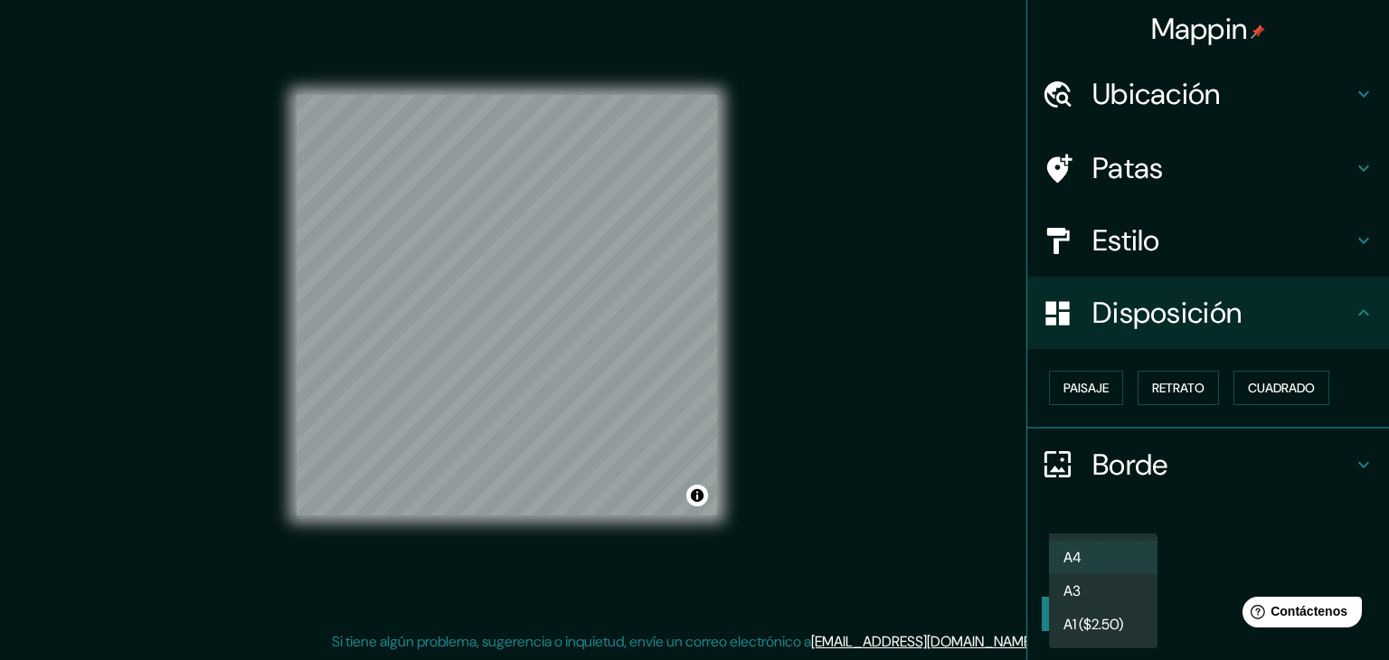
click at [1129, 590] on li "A3" at bounding box center [1103, 590] width 109 height 33
type input "a4"
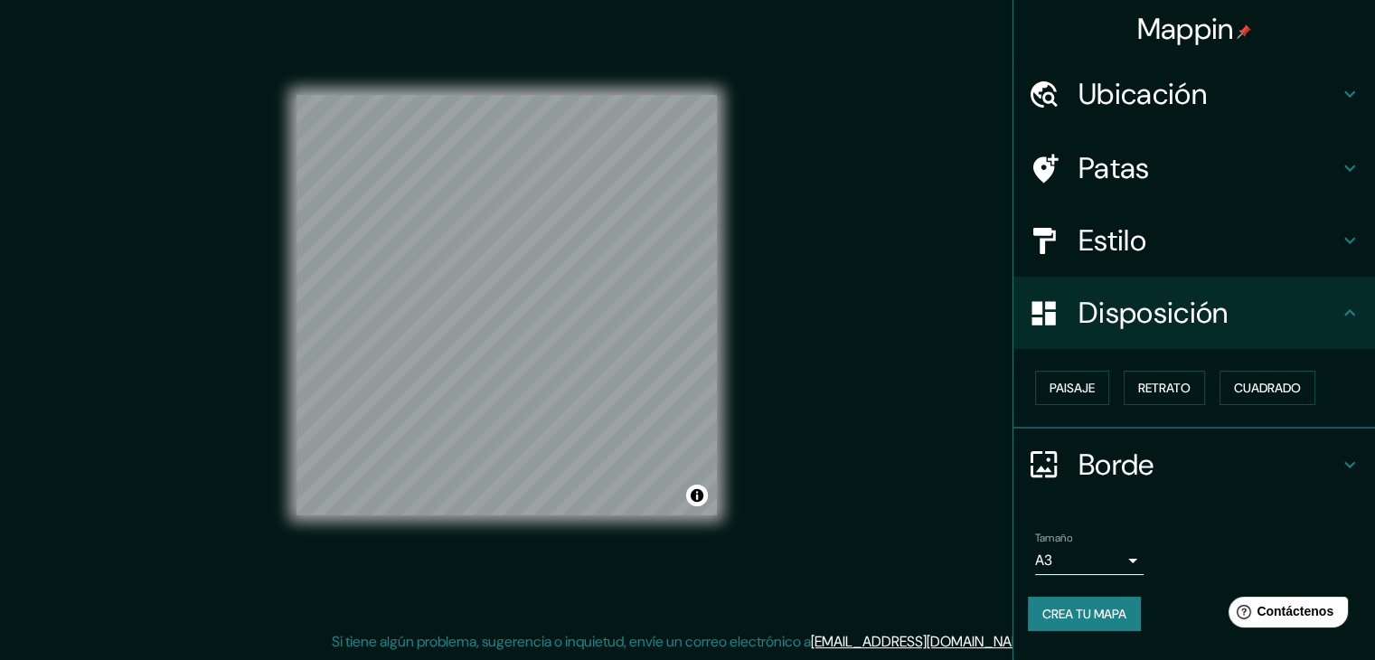
click at [1087, 597] on button "Crea tu mapa" at bounding box center [1084, 614] width 113 height 34
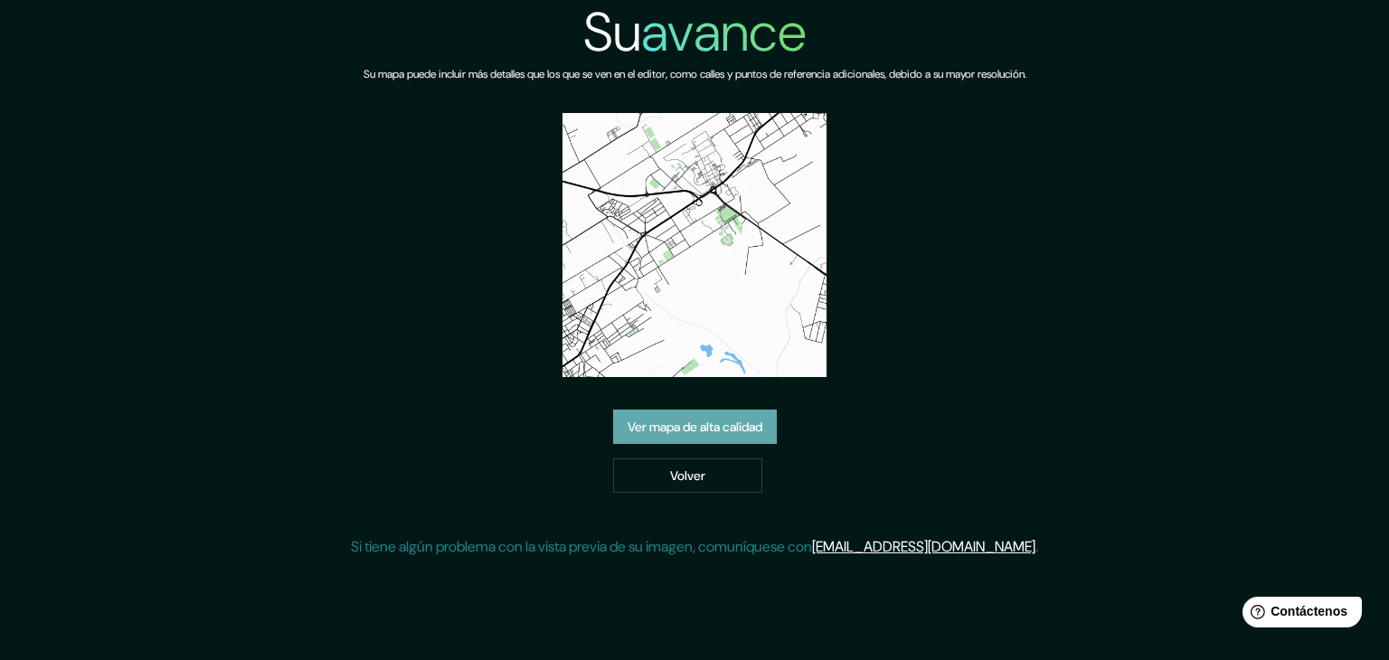
click at [756, 420] on font "Ver mapa de alta calidad" at bounding box center [695, 427] width 135 height 16
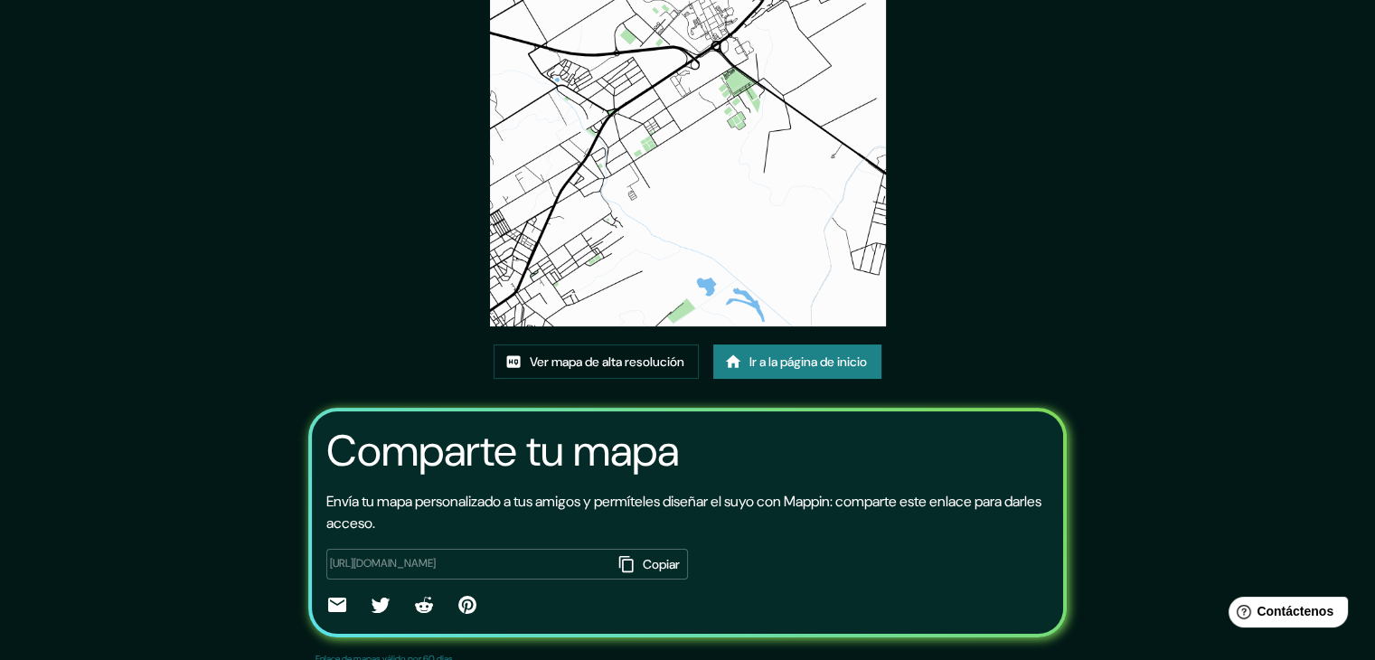
scroll to position [190, 0]
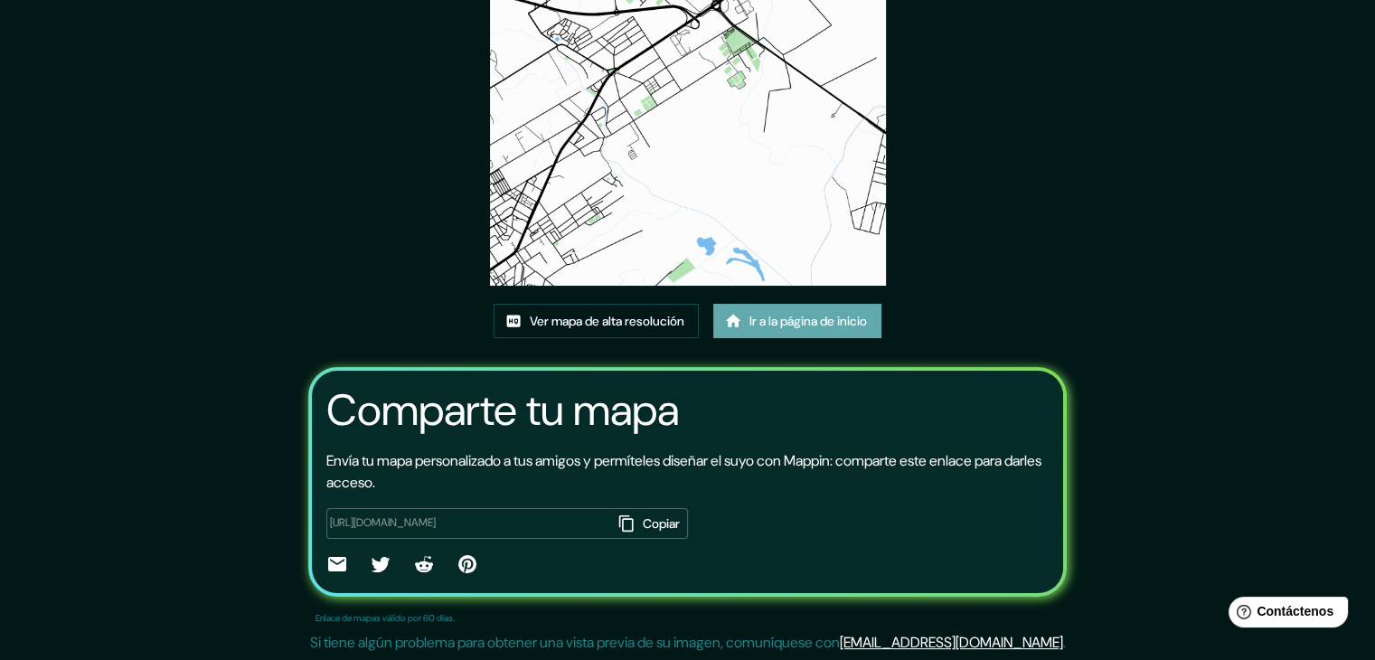
click at [767, 322] on font "Ir a la página de inicio" at bounding box center [809, 321] width 118 height 16
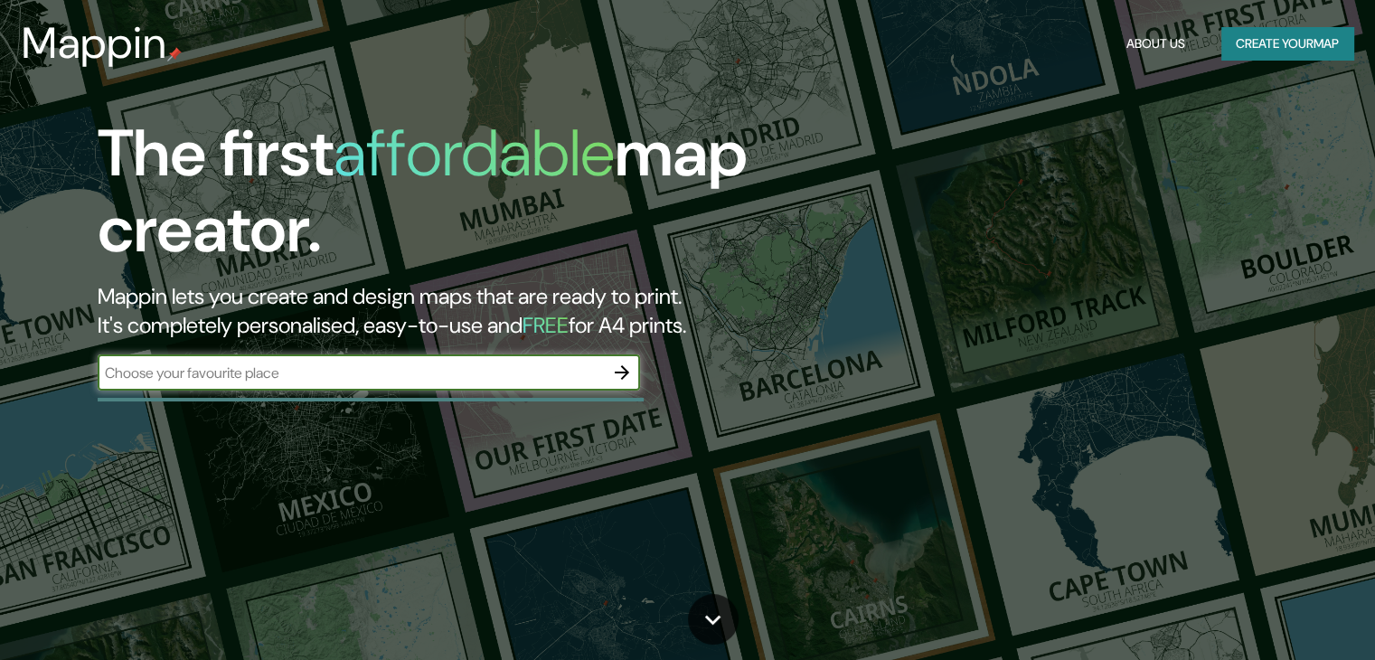
click at [497, 375] on input "text" at bounding box center [351, 373] width 506 height 21
type input "[PERSON_NAME]"
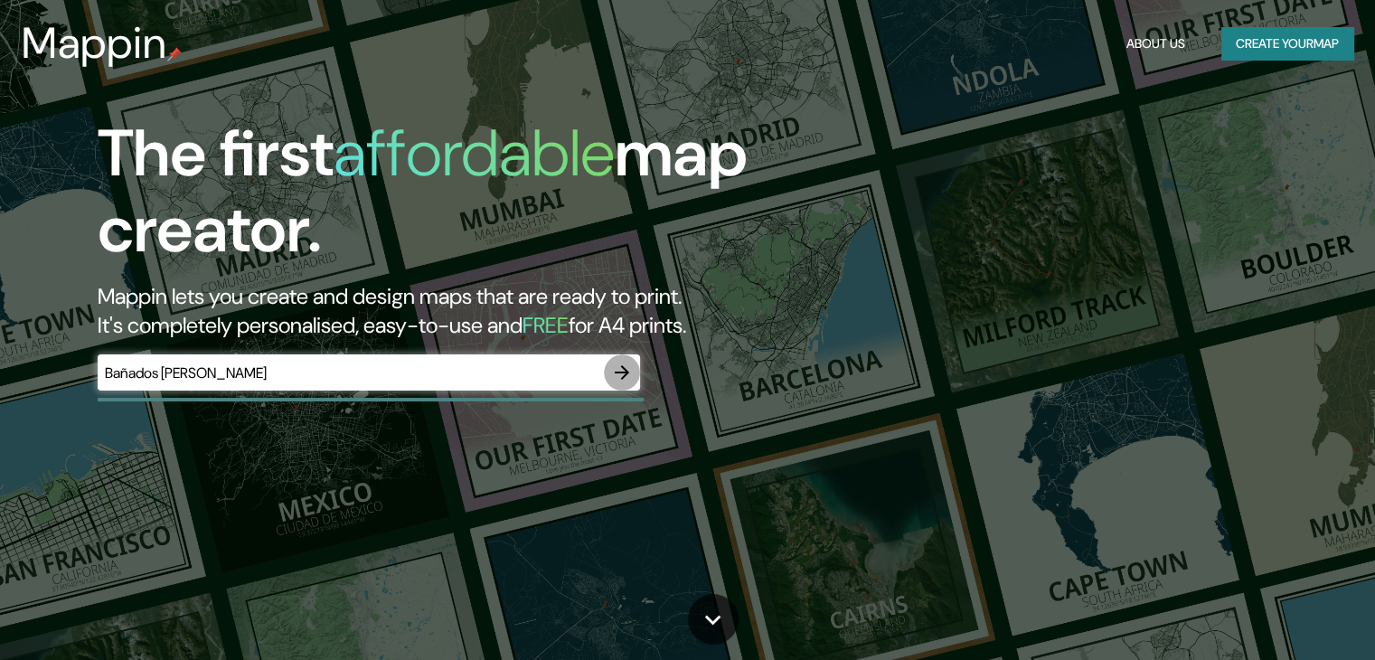
click at [633, 377] on icon "button" at bounding box center [622, 373] width 22 height 22
